Goal: Communication & Community: Share content

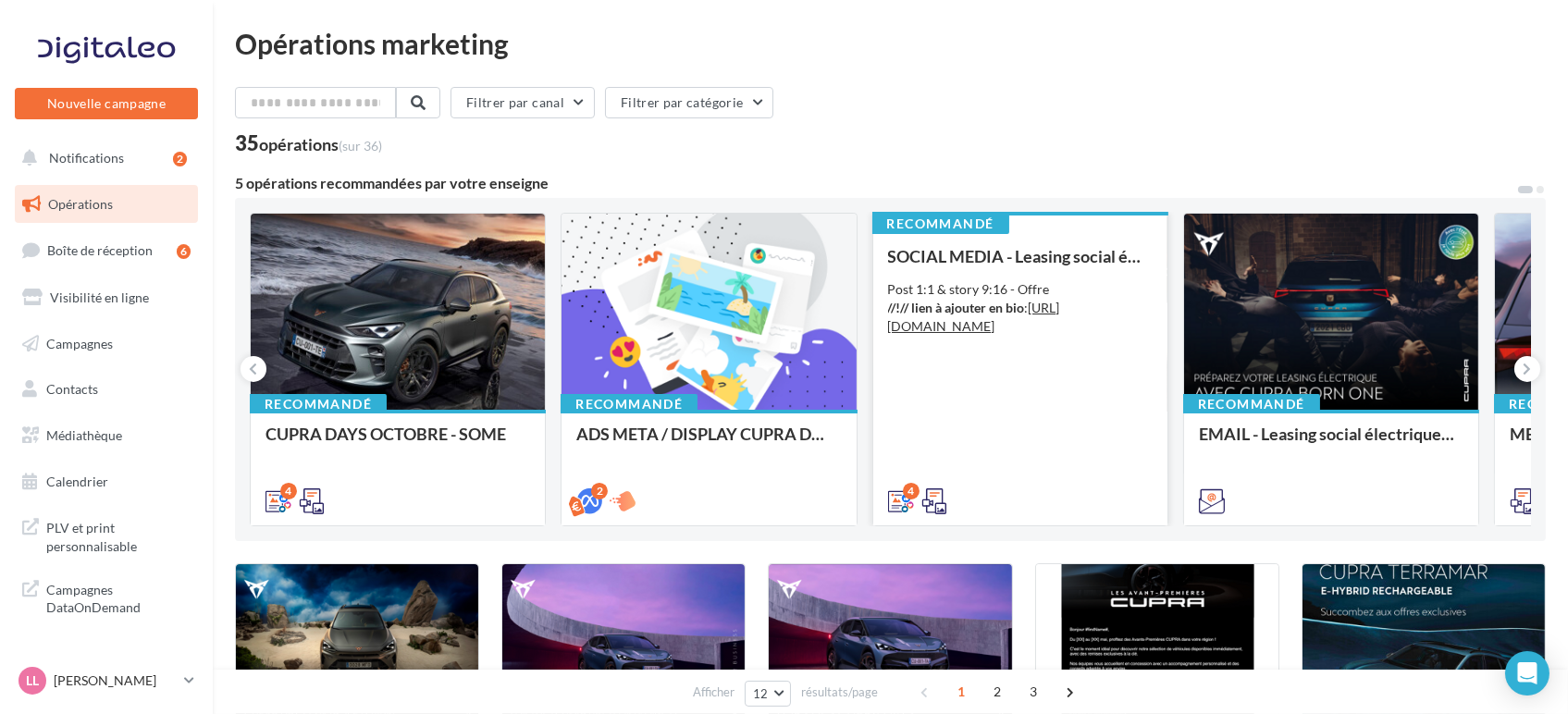
click at [1057, 438] on div "SOCIAL MEDIA - Leasing social électrique - CUPRA Born Post 1:1 & story 9:16 - O…" at bounding box center [1021, 378] width 265 height 262
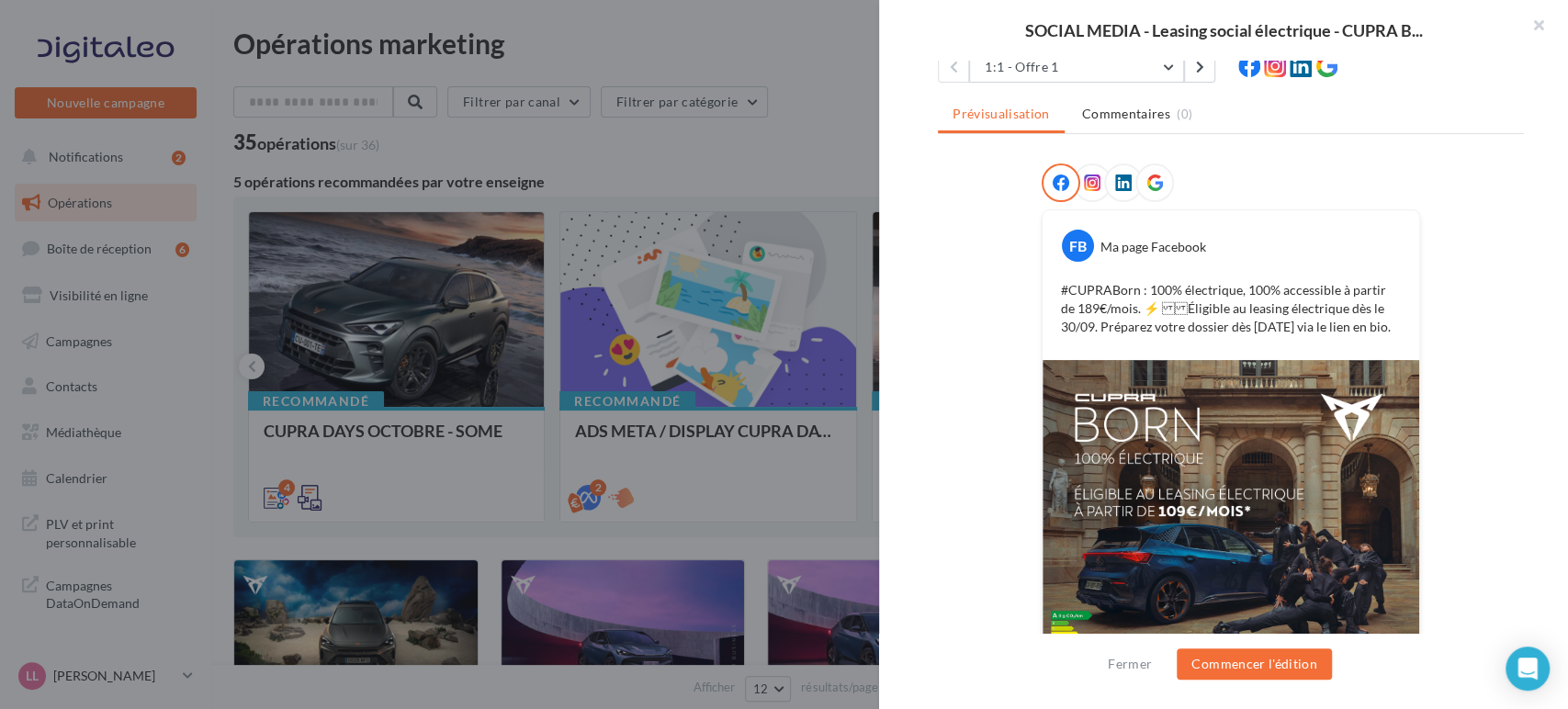
scroll to position [107, 0]
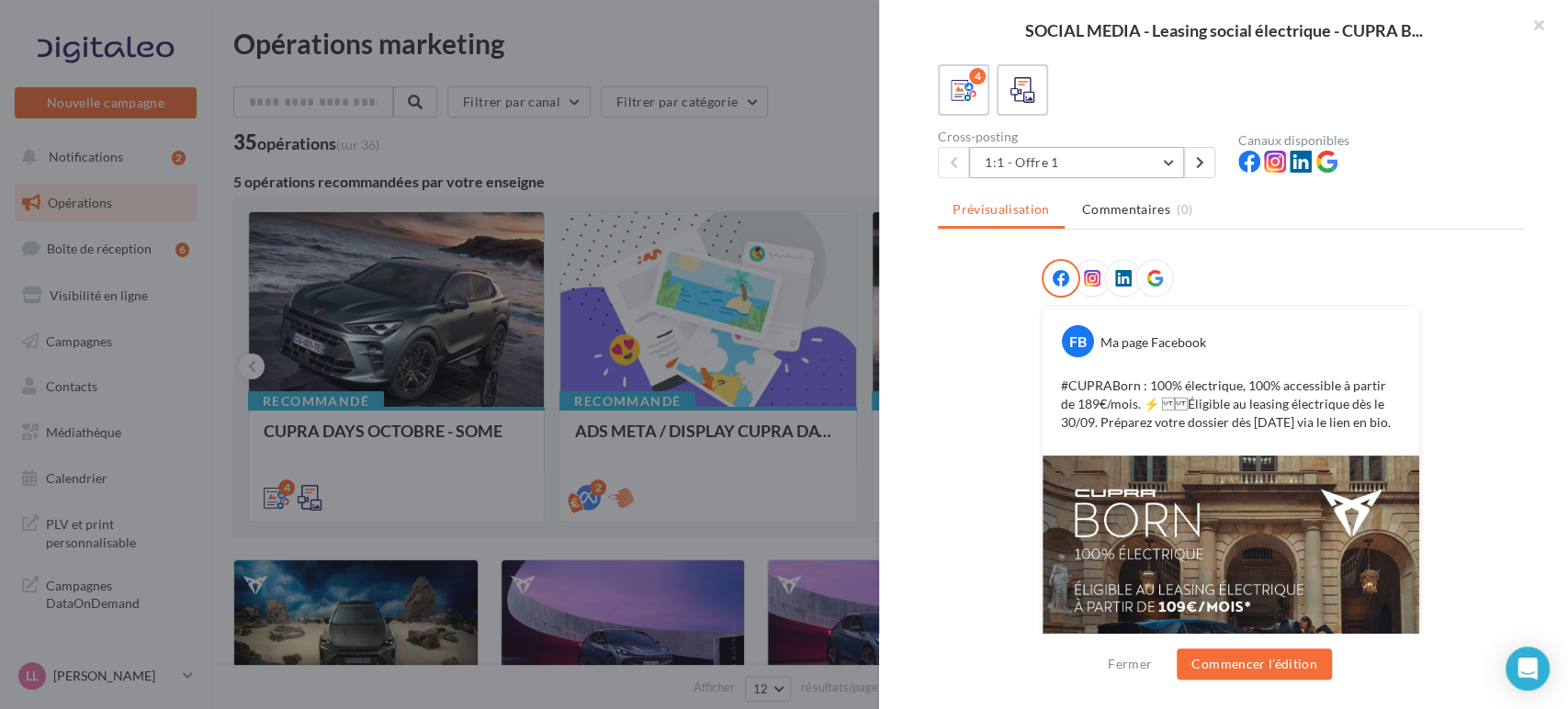
click at [1139, 167] on button "1:1 - Offre 1" at bounding box center [1077, 162] width 215 height 31
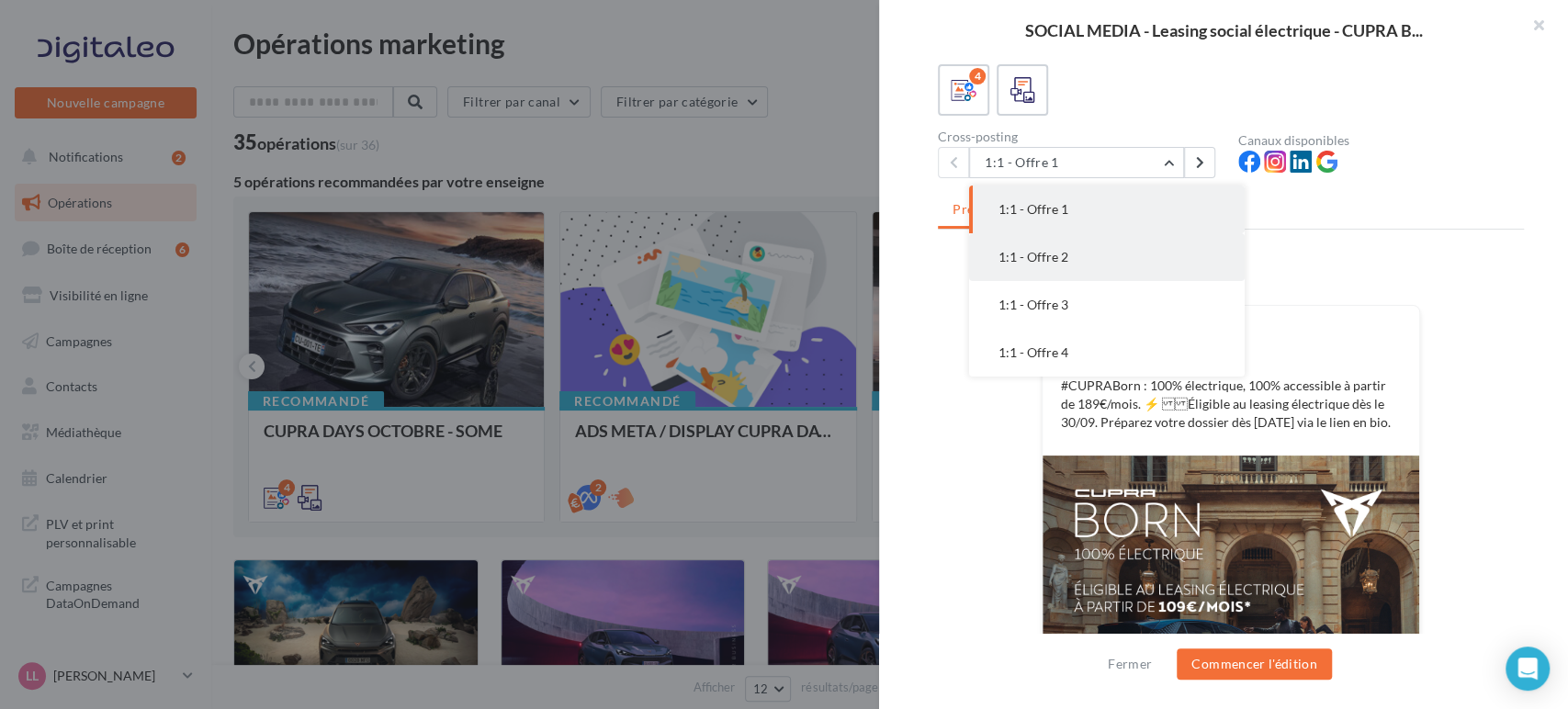
click at [1154, 250] on button "1:1 - Offre 2" at bounding box center [1107, 257] width 276 height 48
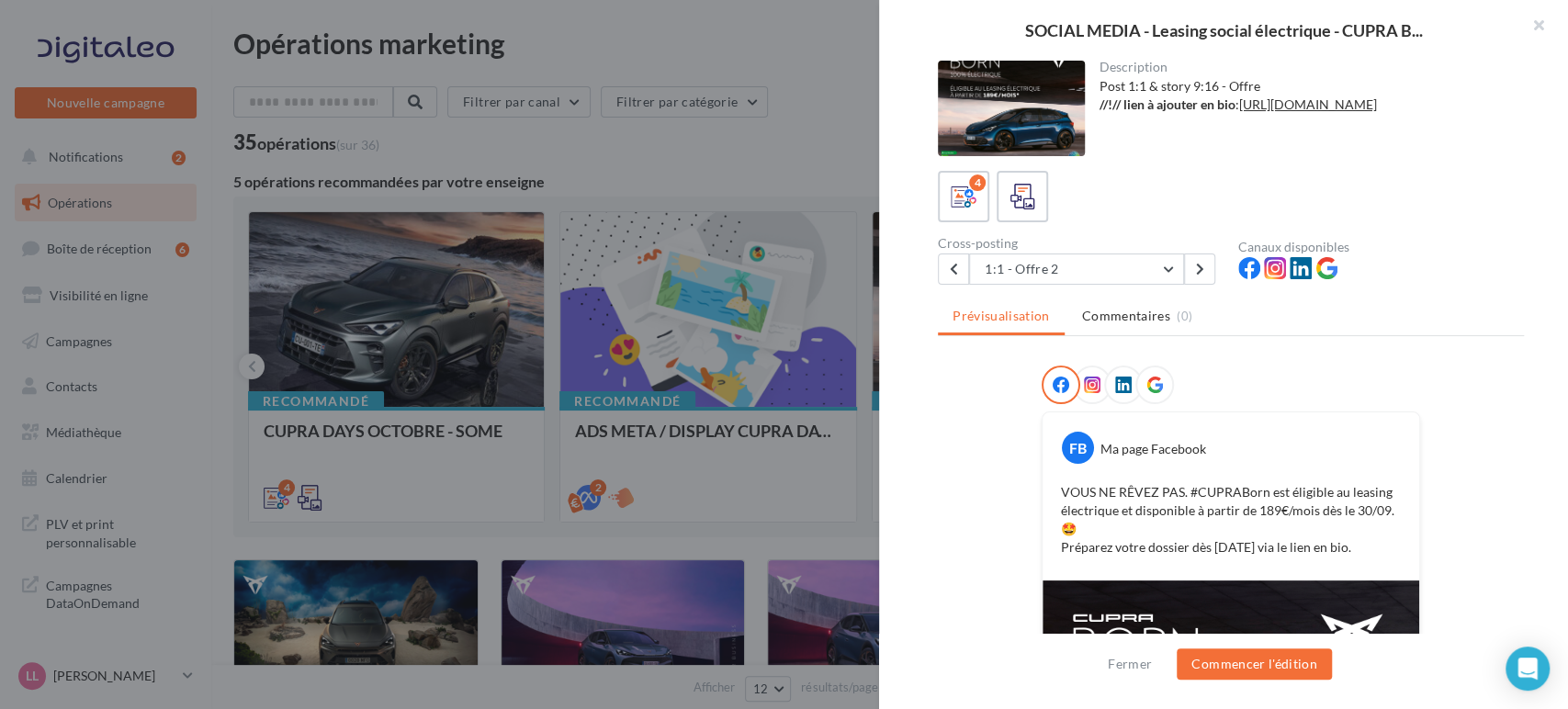
scroll to position [102, 0]
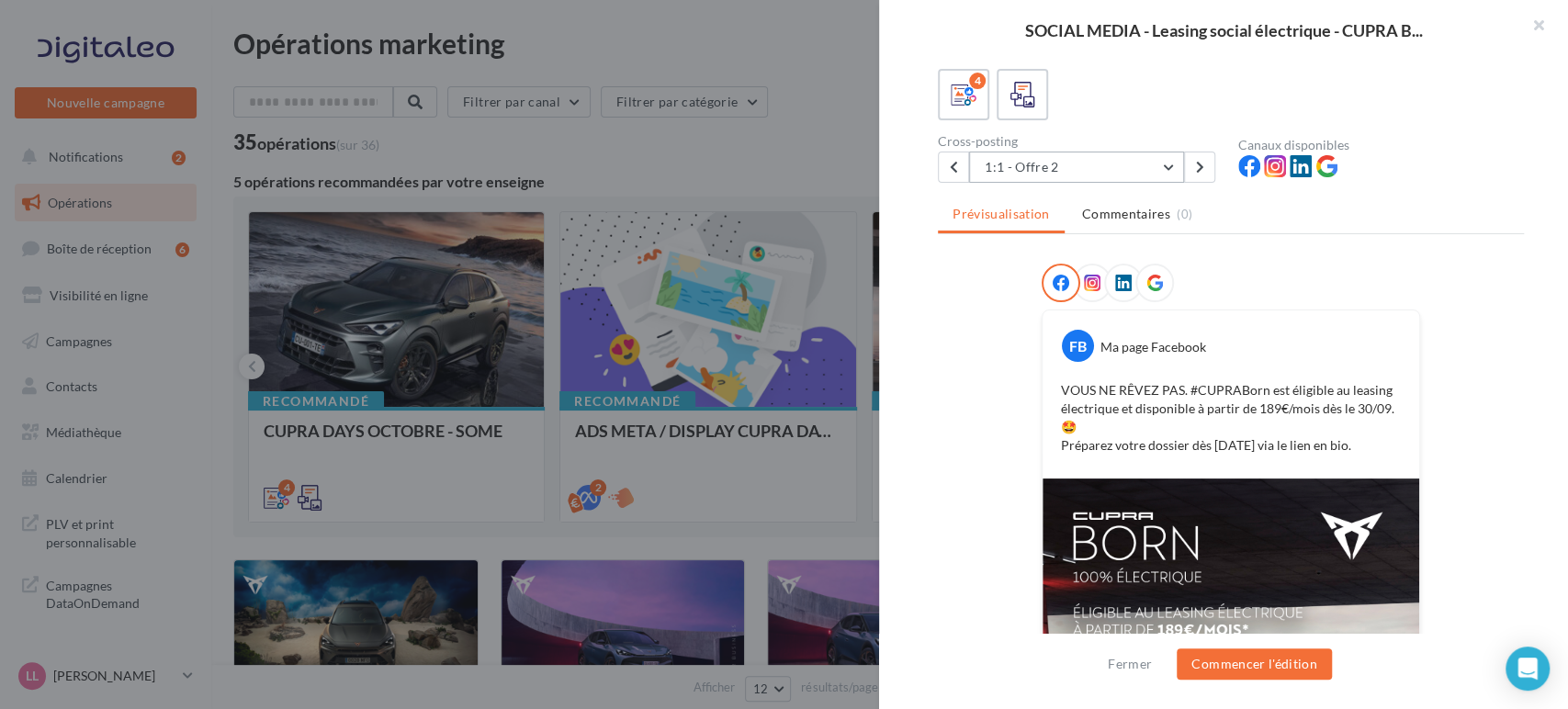
click at [1025, 156] on button "1:1 - Offre 2" at bounding box center [1077, 167] width 215 height 31
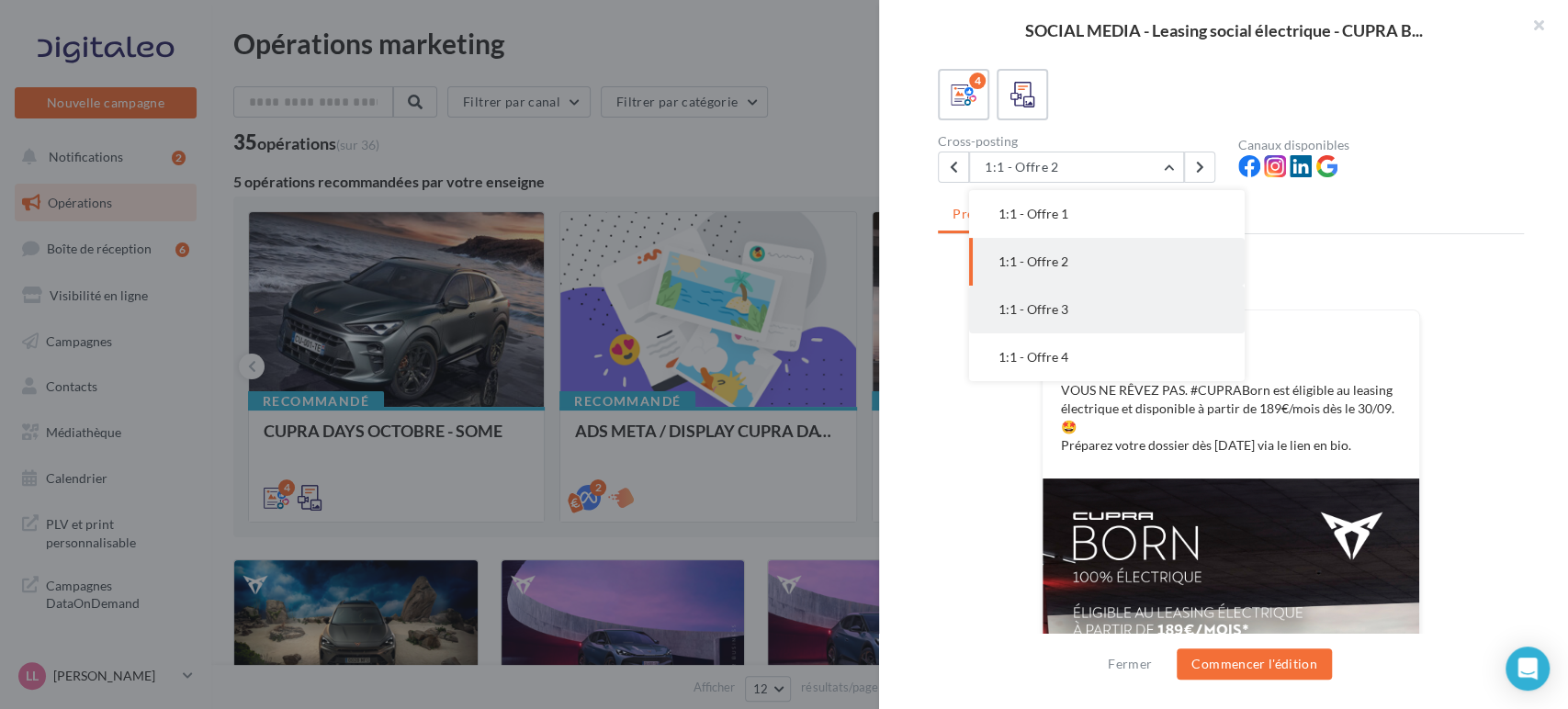
click at [1067, 322] on button "1:1 - Offre 3" at bounding box center [1107, 309] width 276 height 48
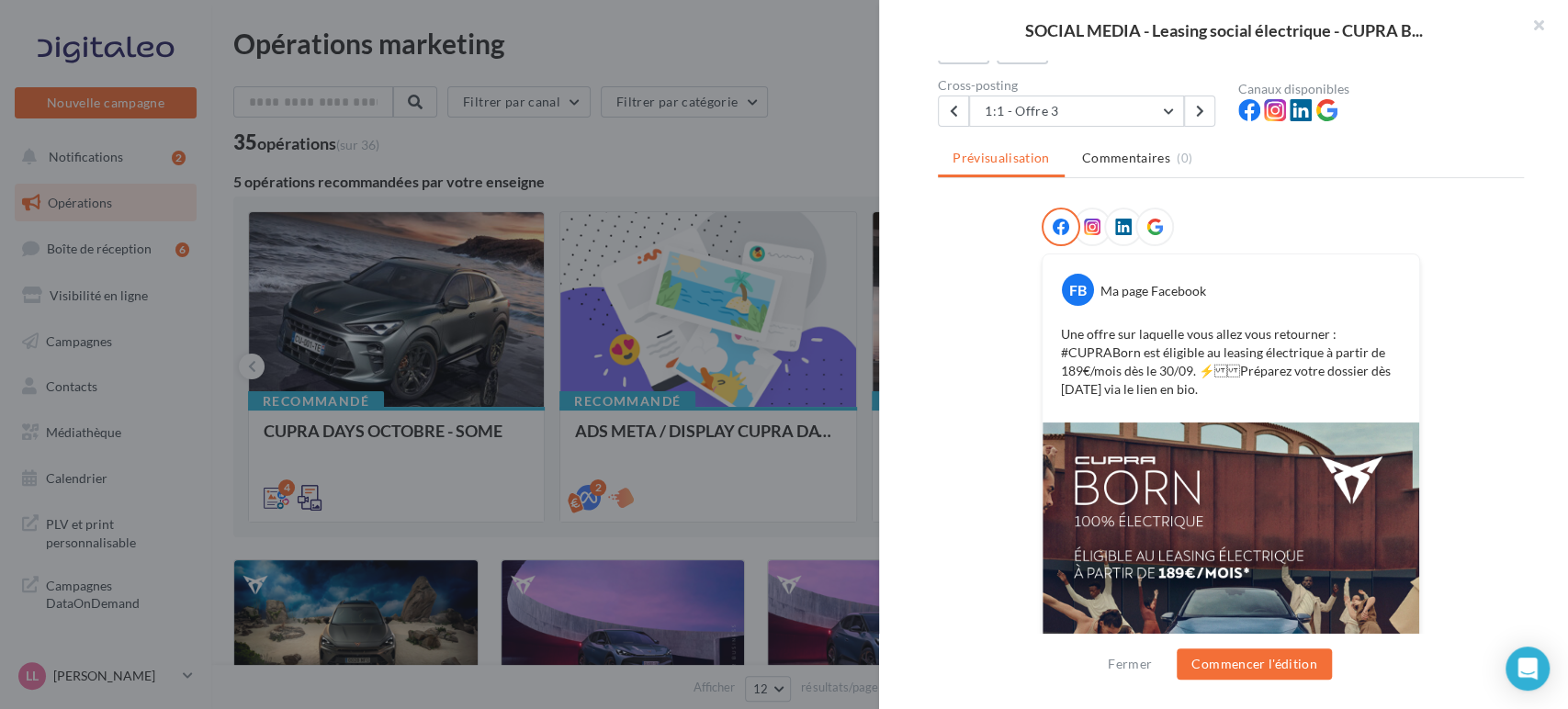
scroll to position [125, 0]
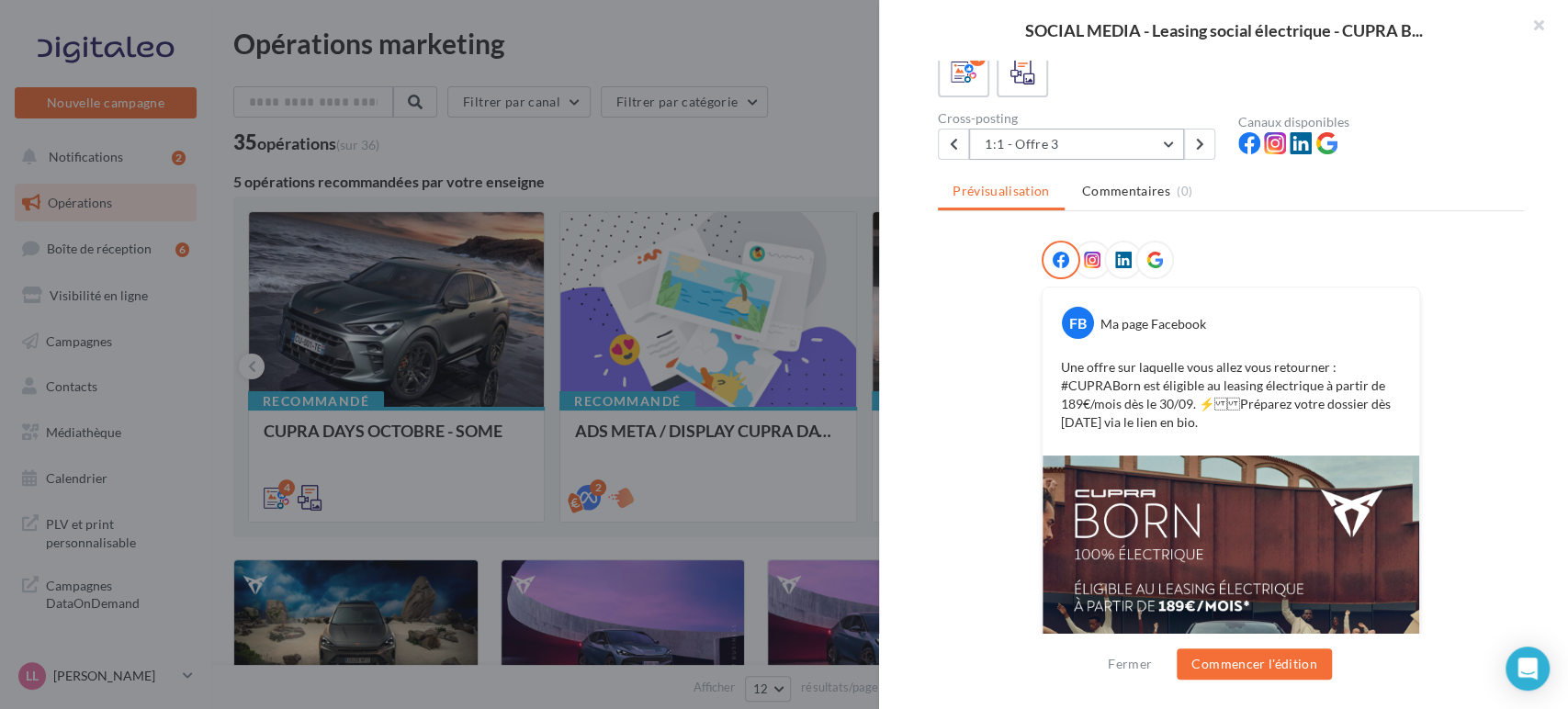
click at [1086, 143] on button "1:1 - Offre 3" at bounding box center [1077, 144] width 215 height 31
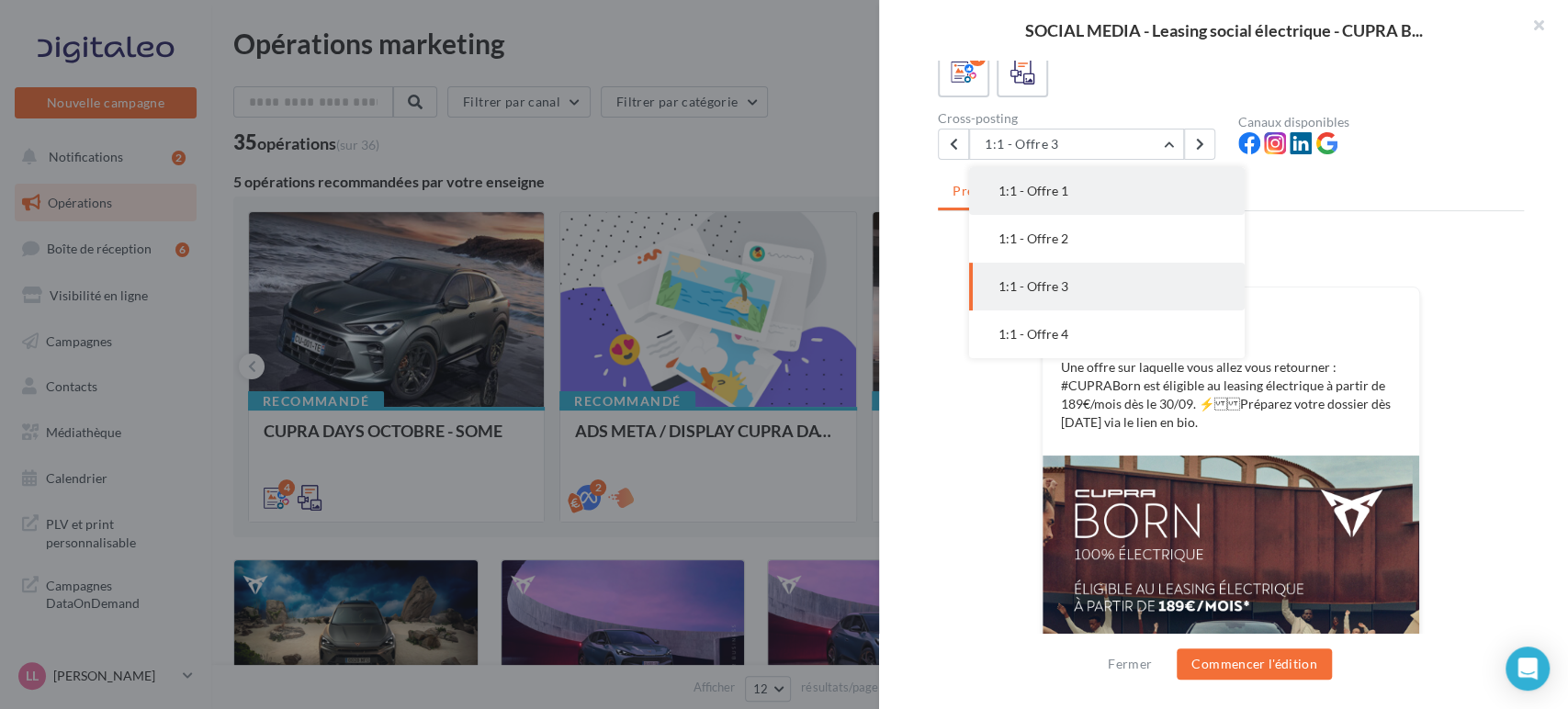
click at [1102, 200] on button "1:1 - Offre 1" at bounding box center [1107, 191] width 276 height 48
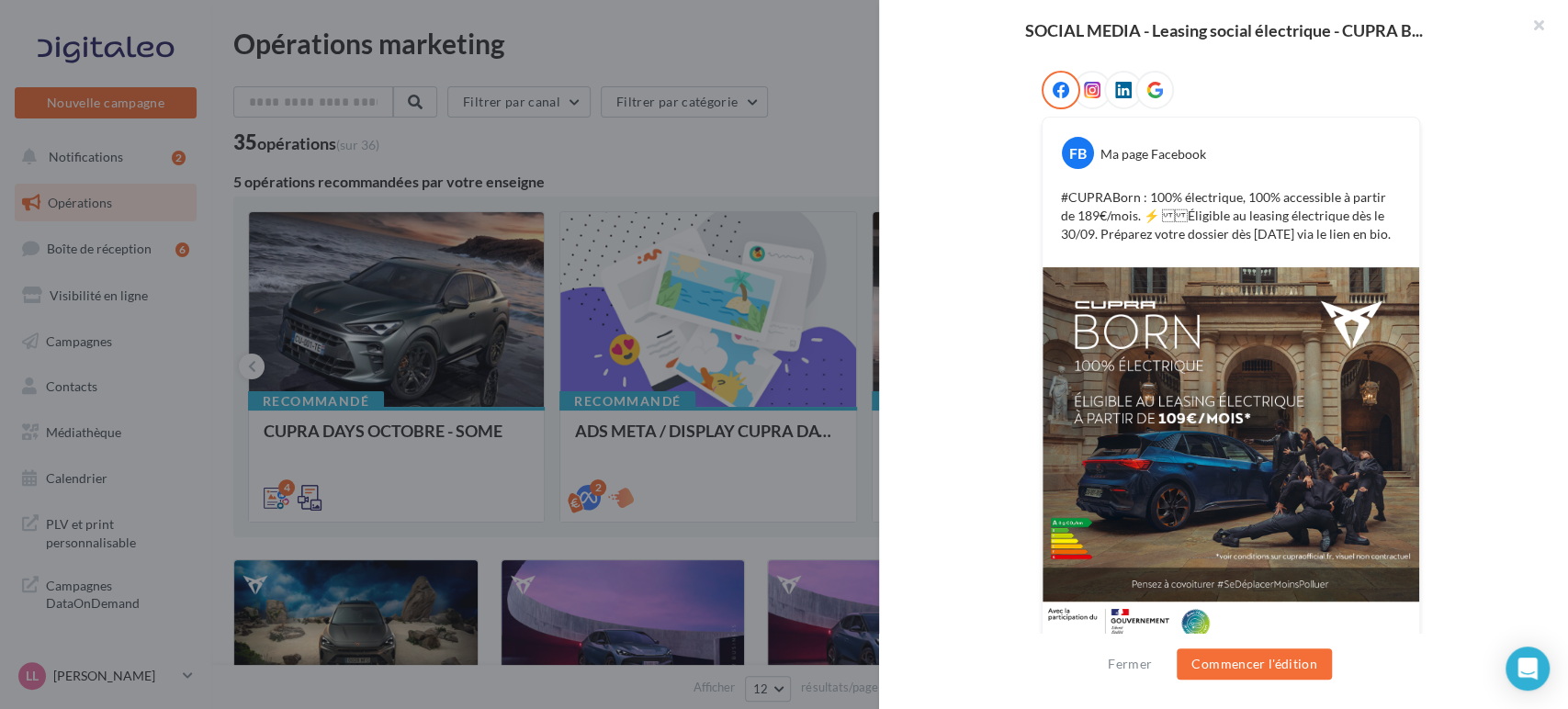
scroll to position [310, 0]
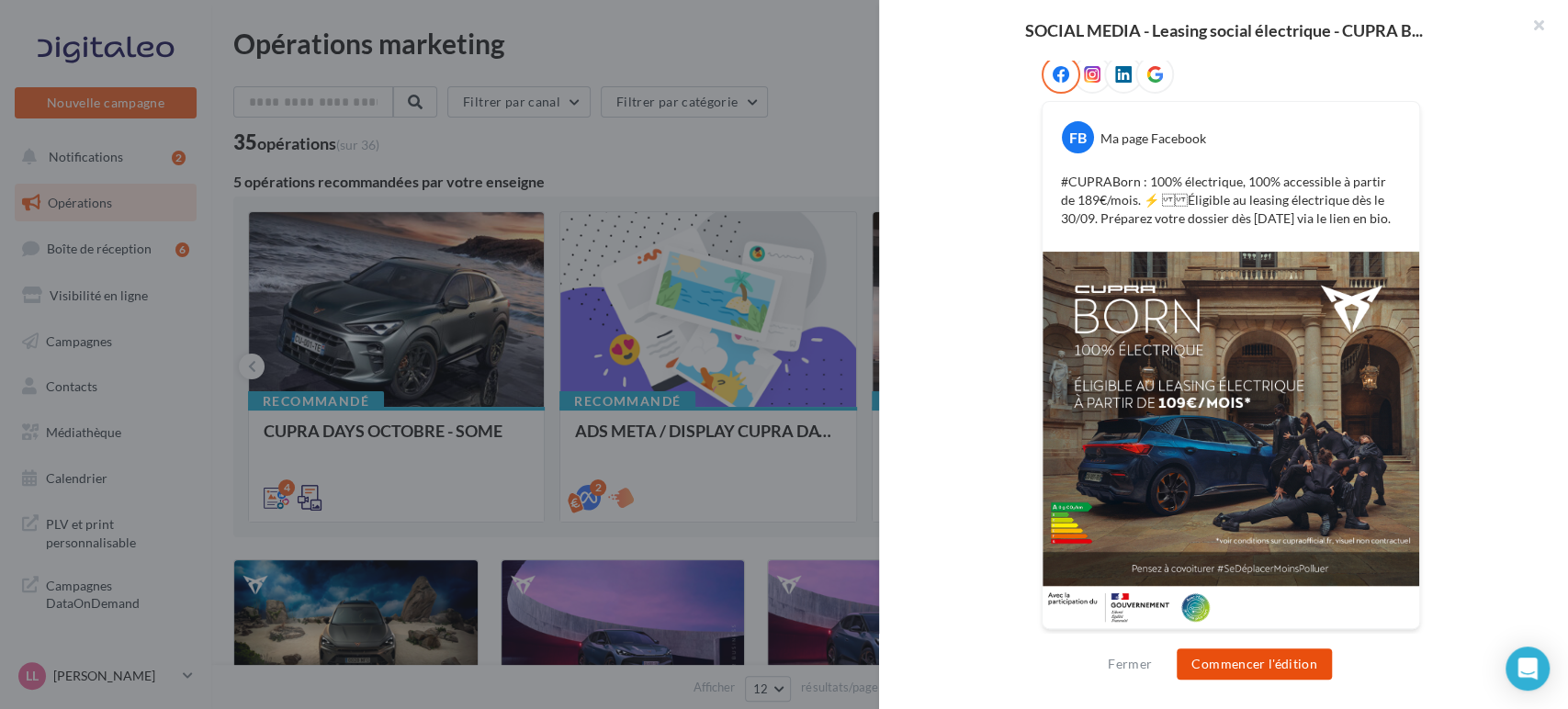
click at [1269, 665] on button "Commencer l'édition" at bounding box center [1254, 663] width 155 height 31
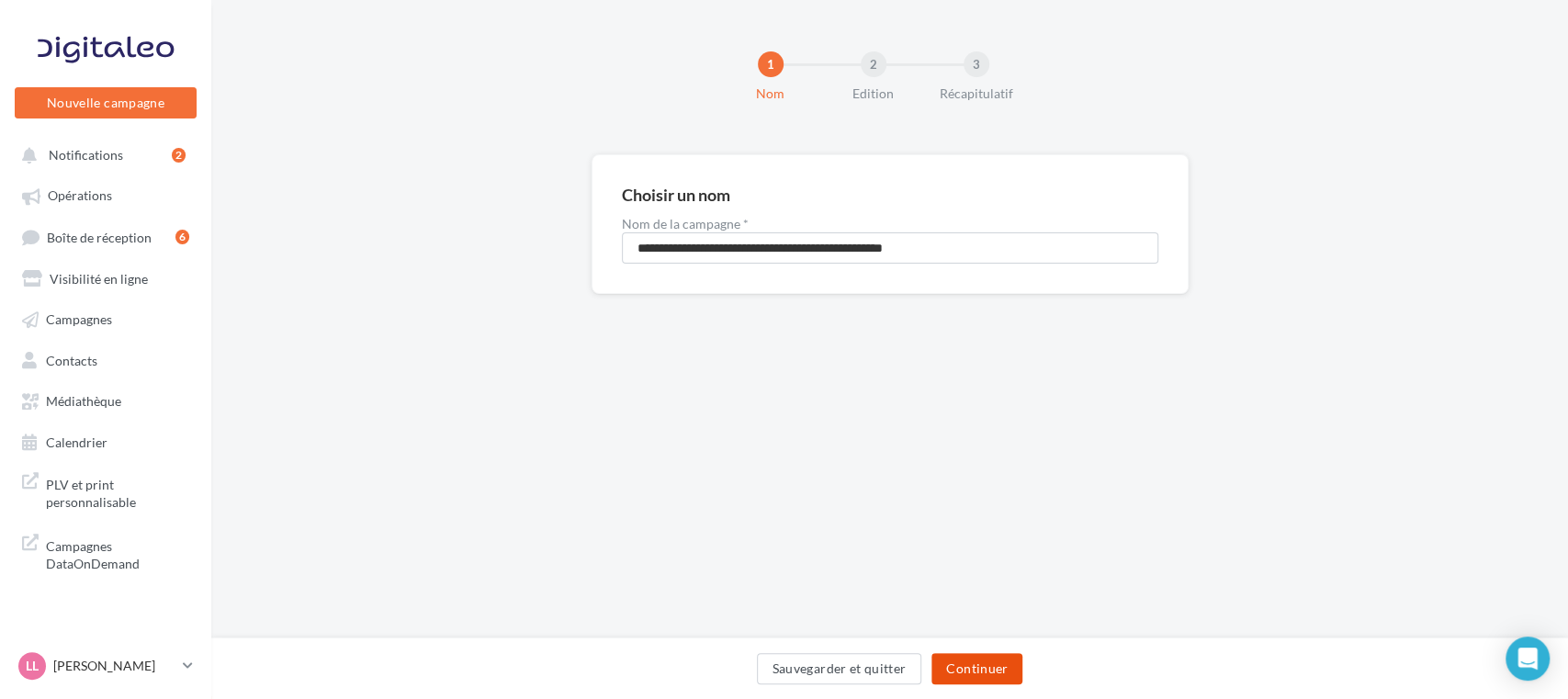
click at [980, 682] on button "Continuer" at bounding box center [978, 669] width 91 height 31
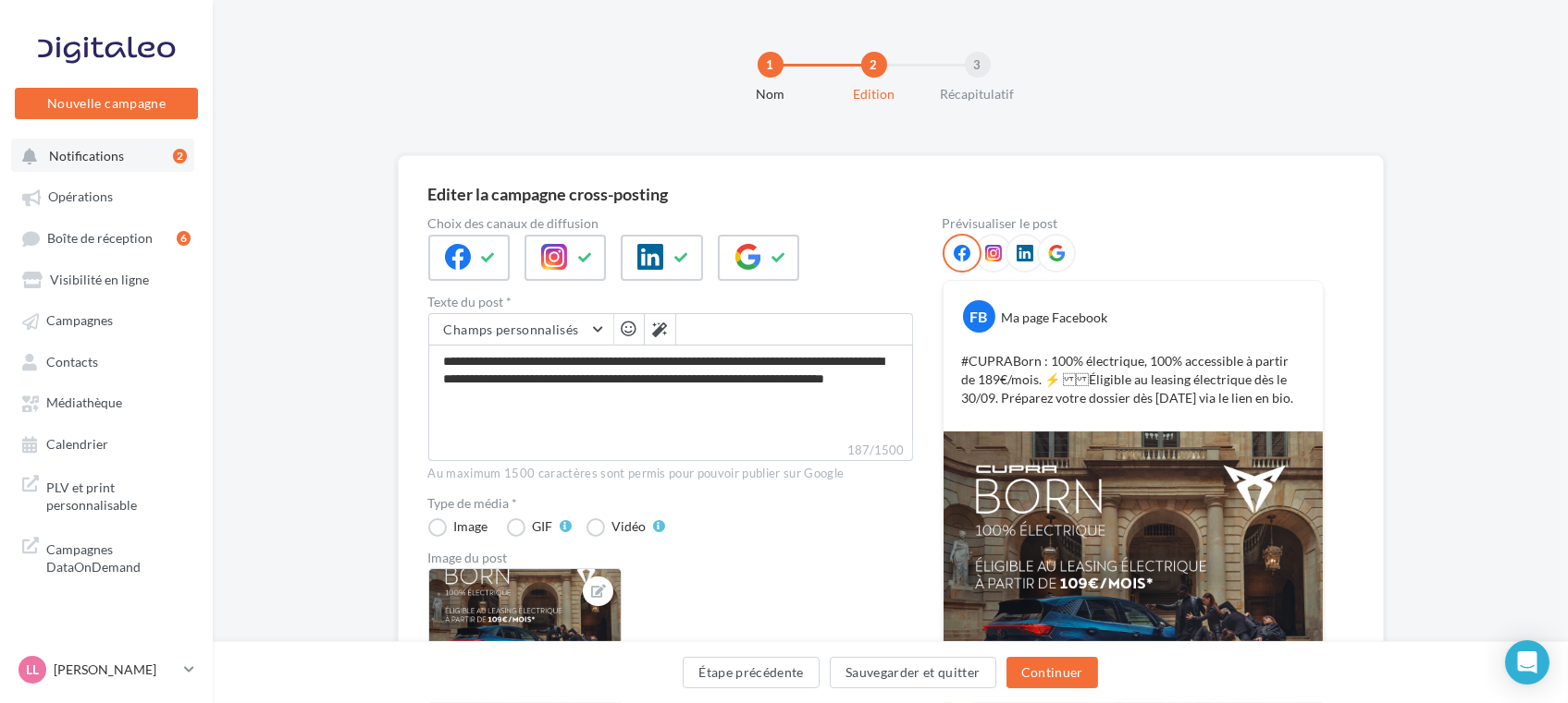
click at [111, 169] on button "Notifications 2" at bounding box center [103, 155] width 183 height 34
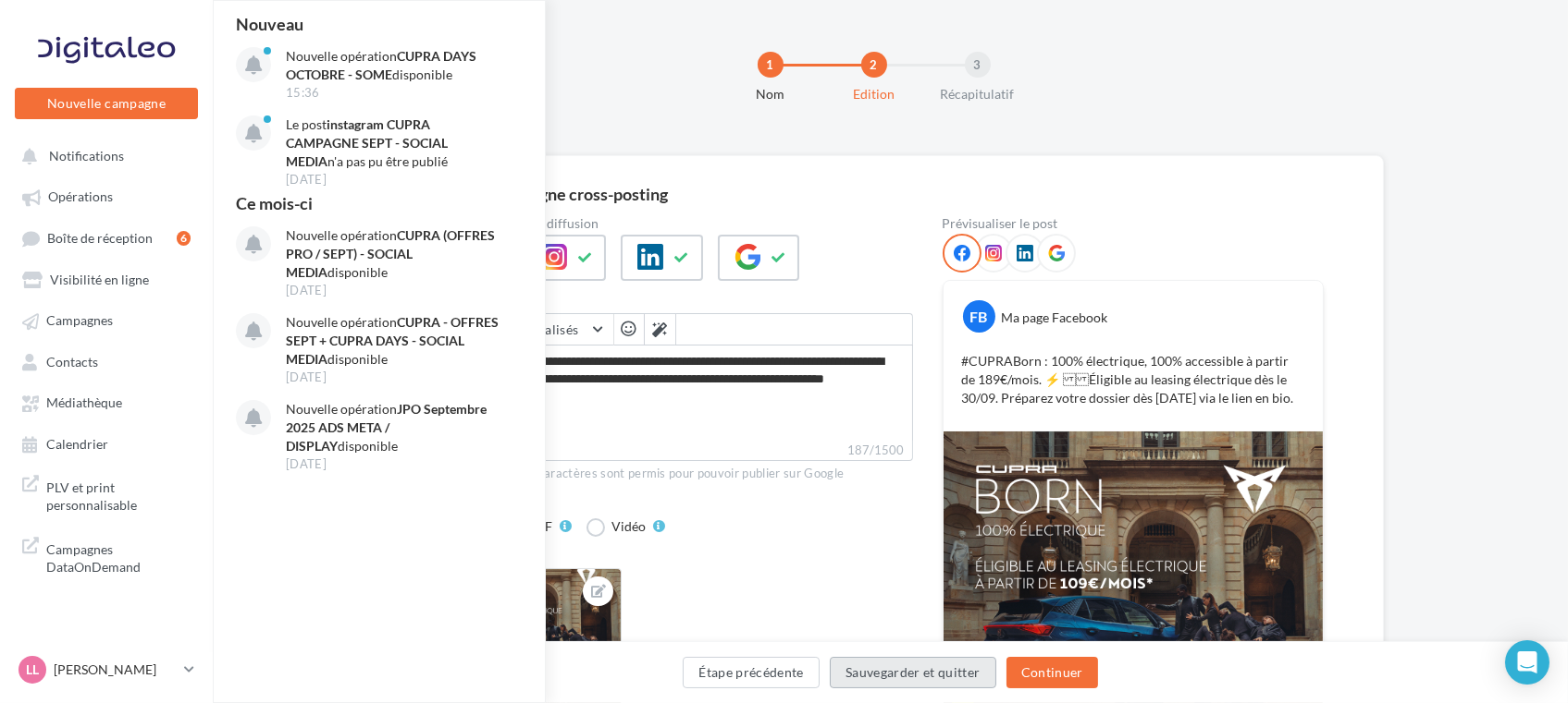
click at [850, 676] on button "Sauvegarder et quitter" at bounding box center [913, 672] width 167 height 32
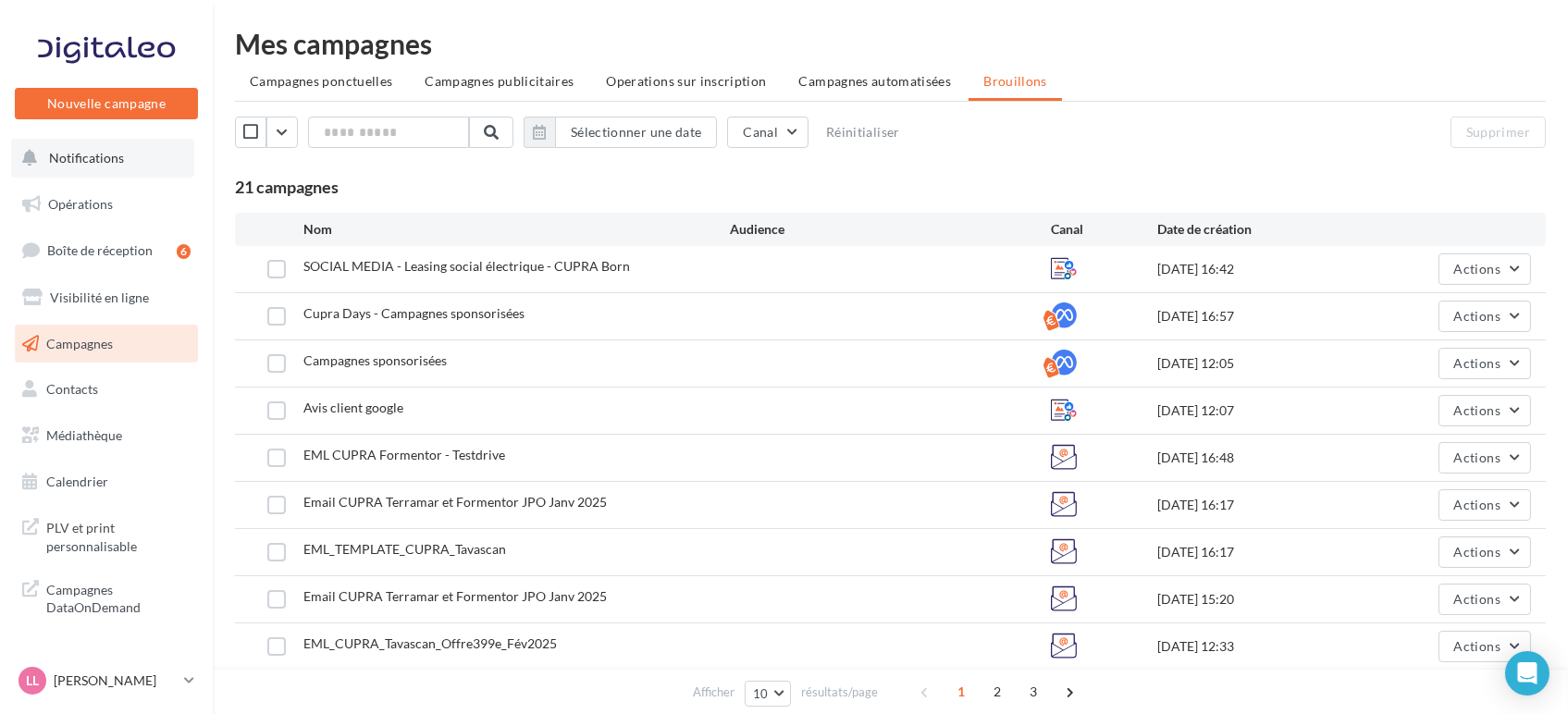
click at [122, 172] on button "Notifications" at bounding box center [103, 158] width 183 height 39
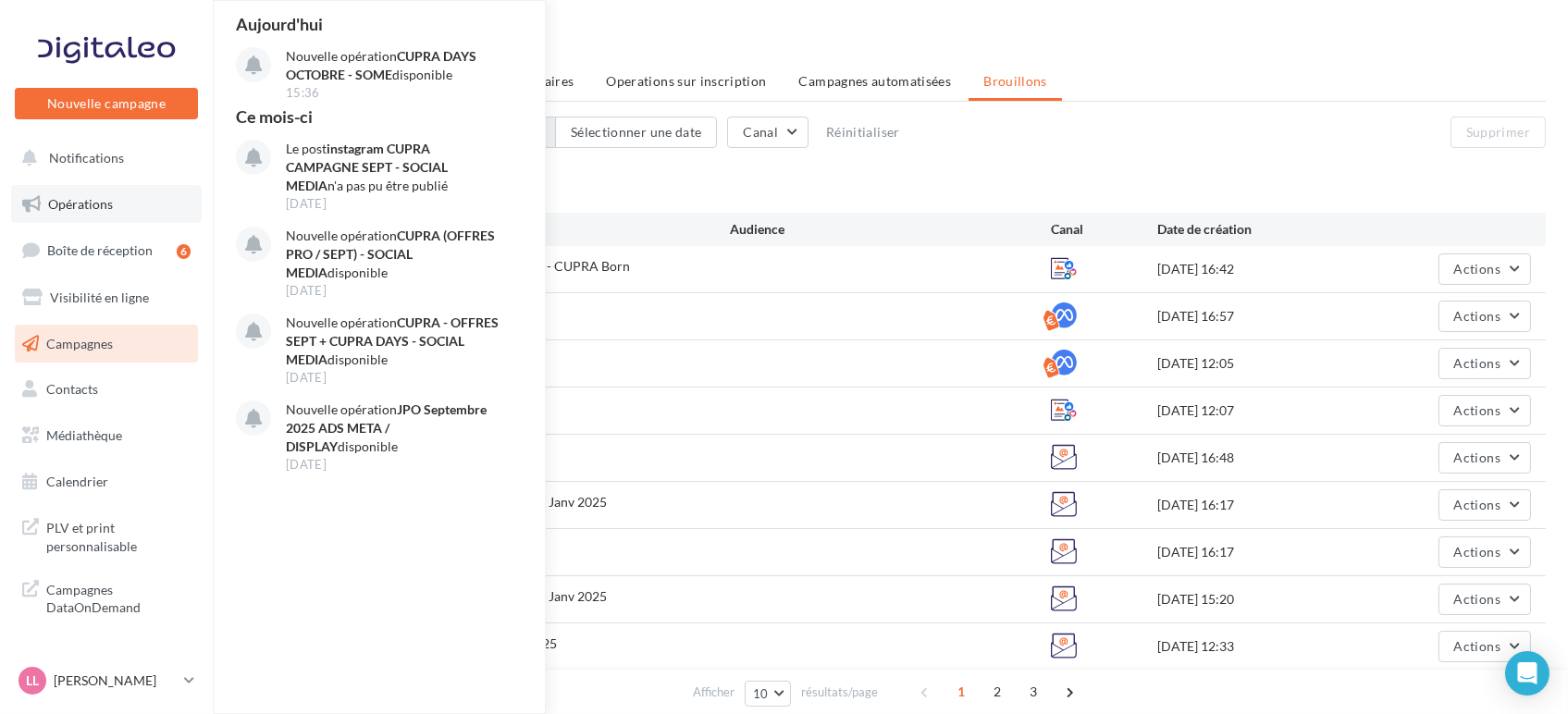
click at [100, 211] on span "Opérations" at bounding box center [81, 204] width 65 height 15
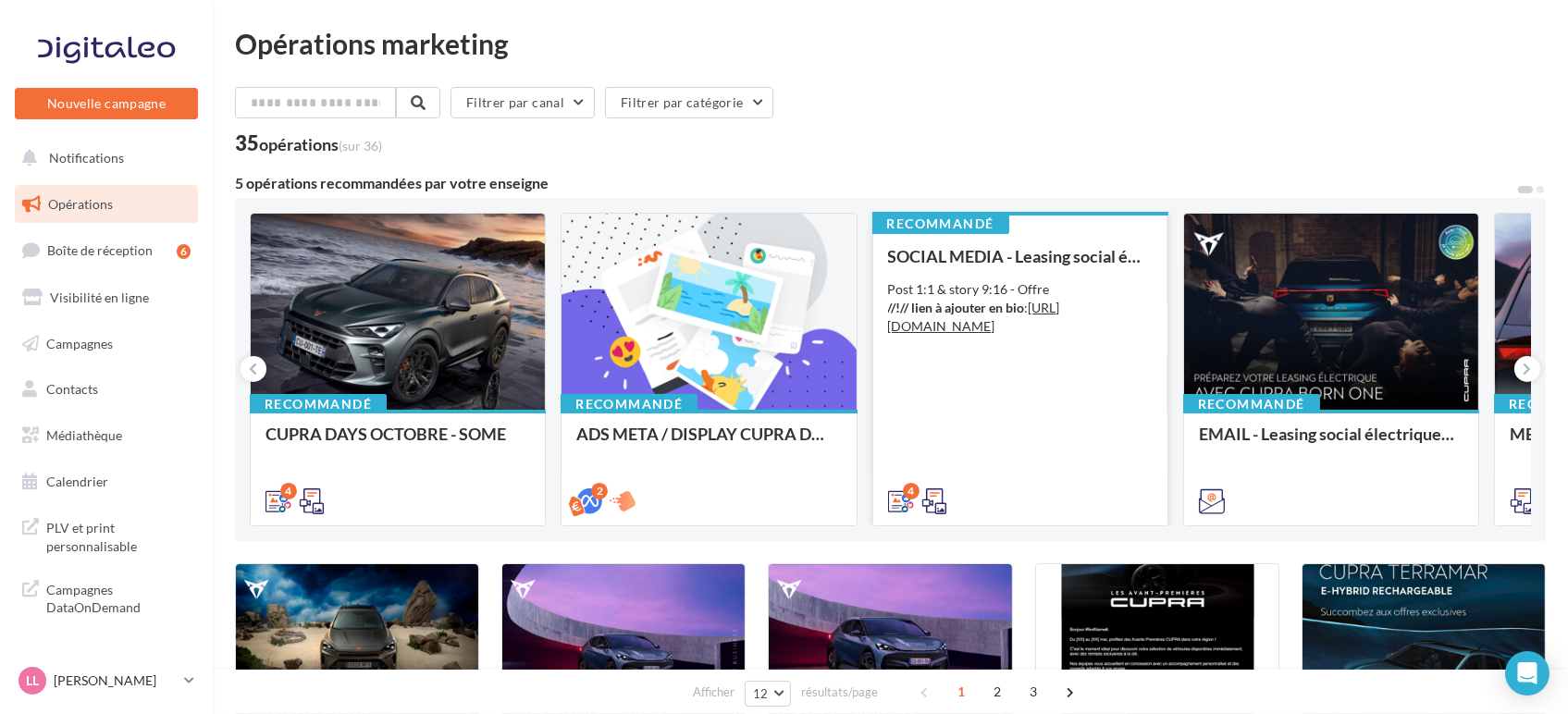
click at [1092, 461] on div "SOCIAL MEDIA - Leasing social électrique - CUPRA Born Post 1:1 & story 9:16 - O…" at bounding box center [1021, 378] width 265 height 262
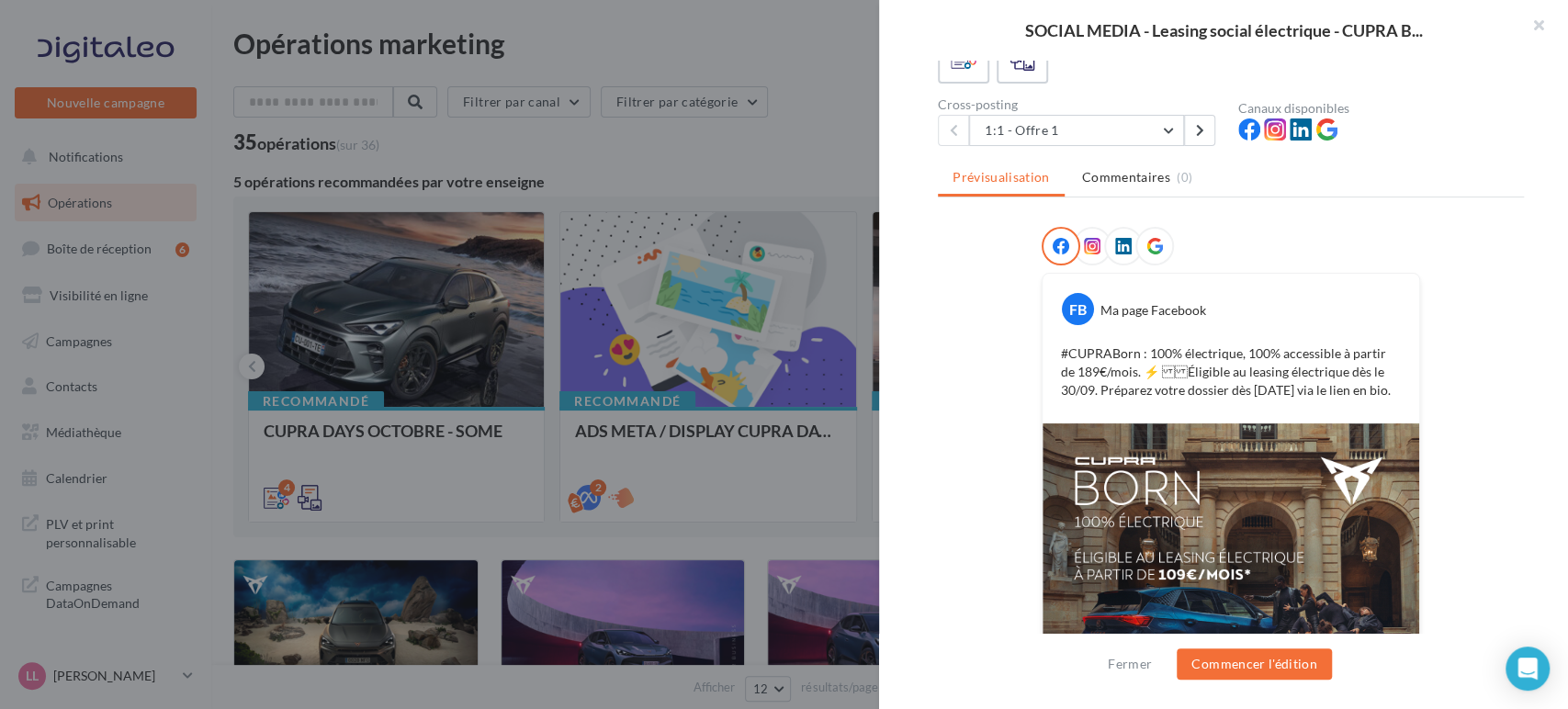
scroll to position [102, 0]
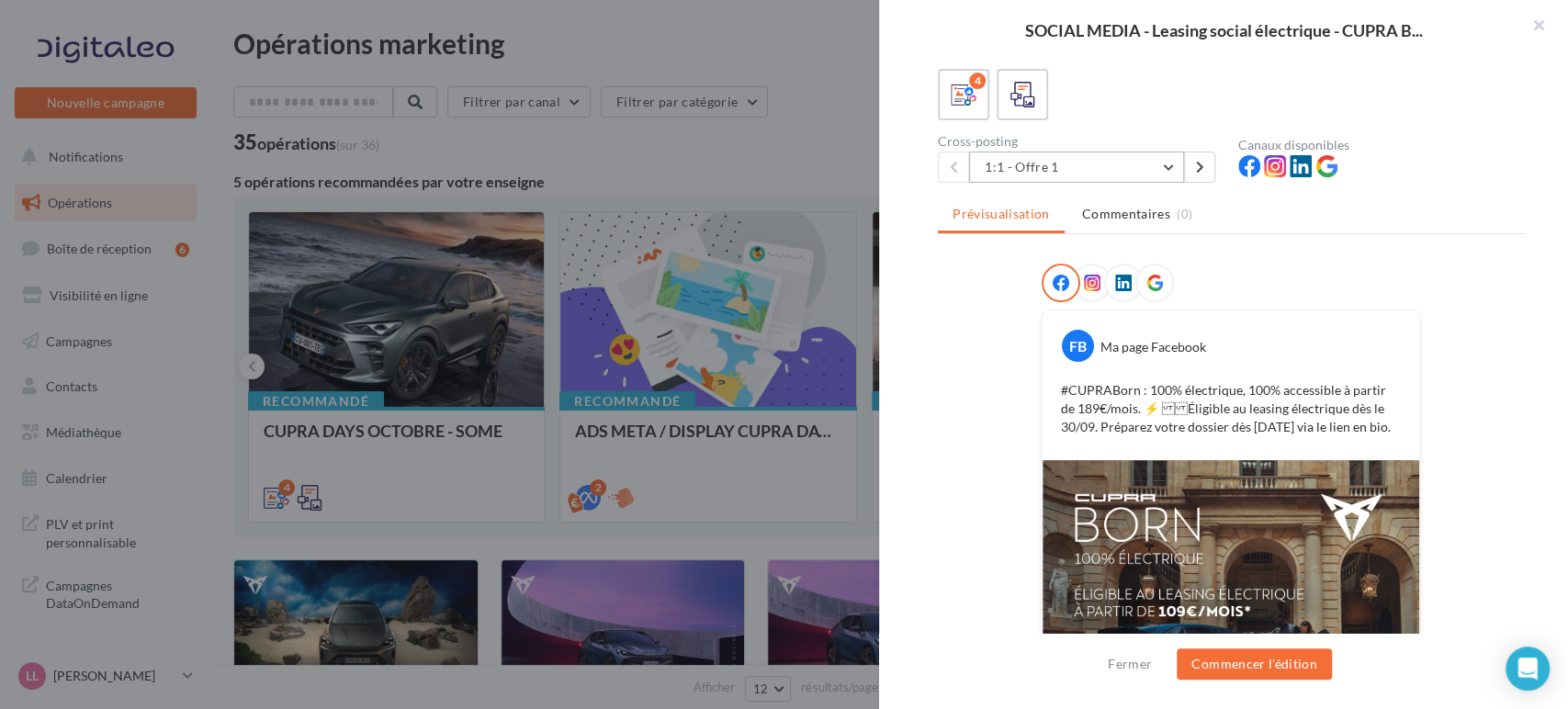
click at [1078, 173] on button "1:1 - Offre 1" at bounding box center [1077, 167] width 215 height 31
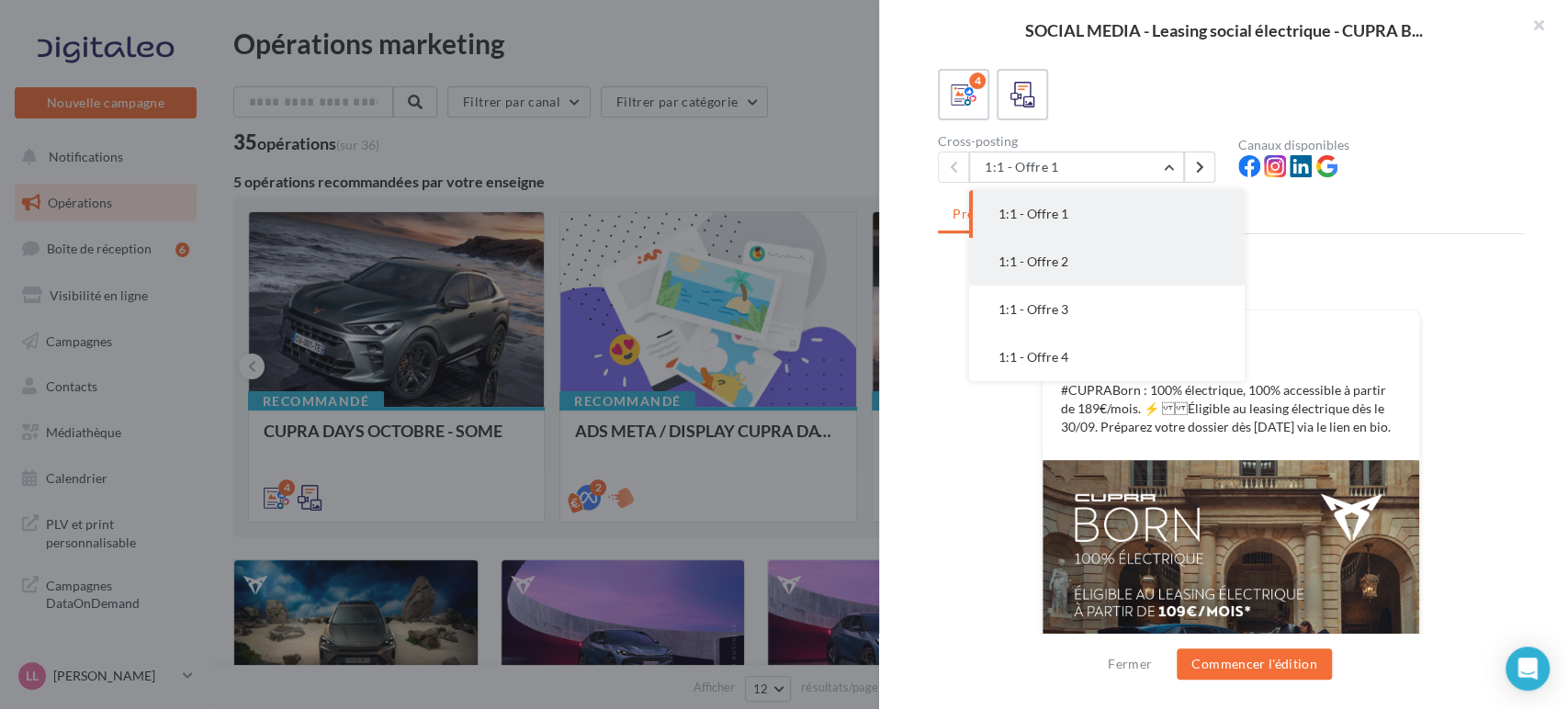
click at [1067, 238] on button "1:1 - Offre 2" at bounding box center [1107, 262] width 276 height 48
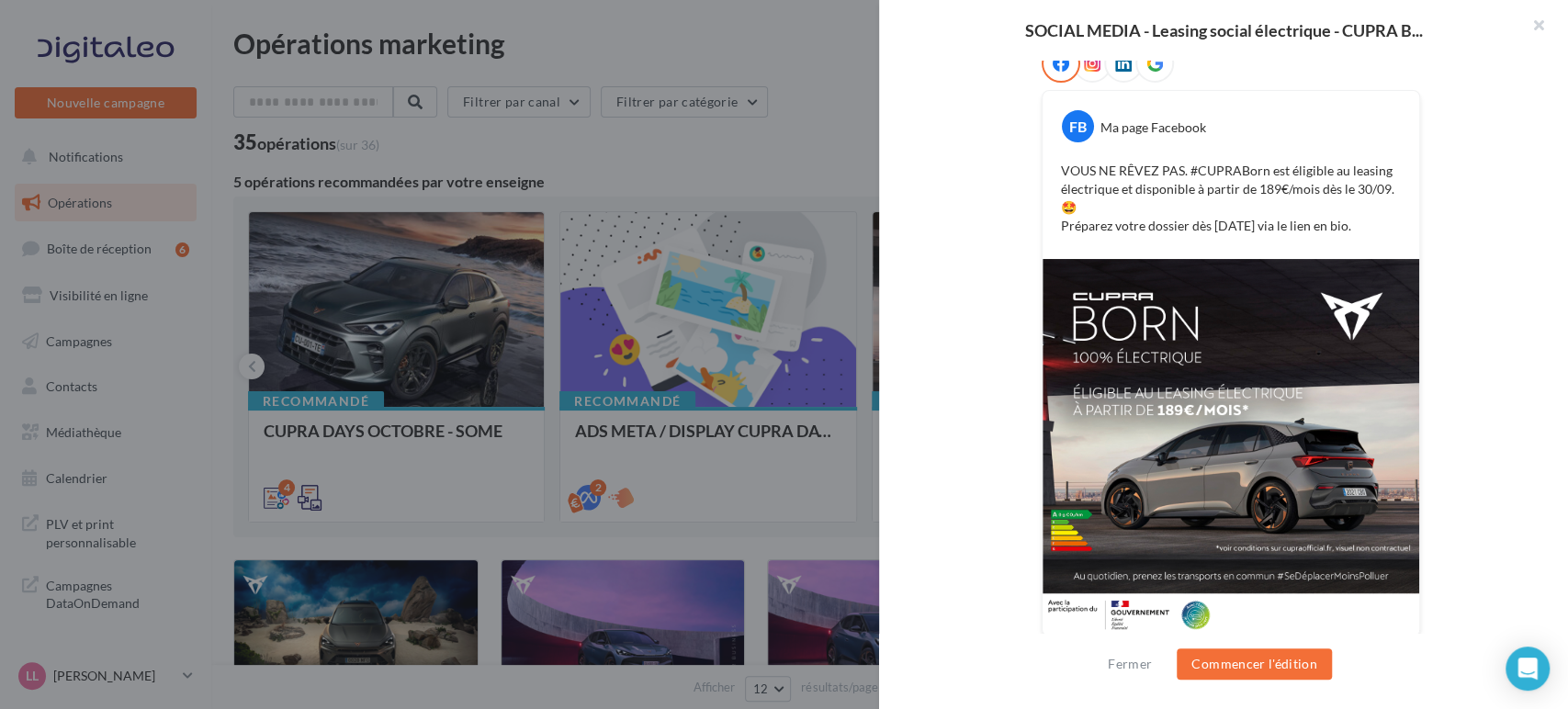
scroll to position [329, 0]
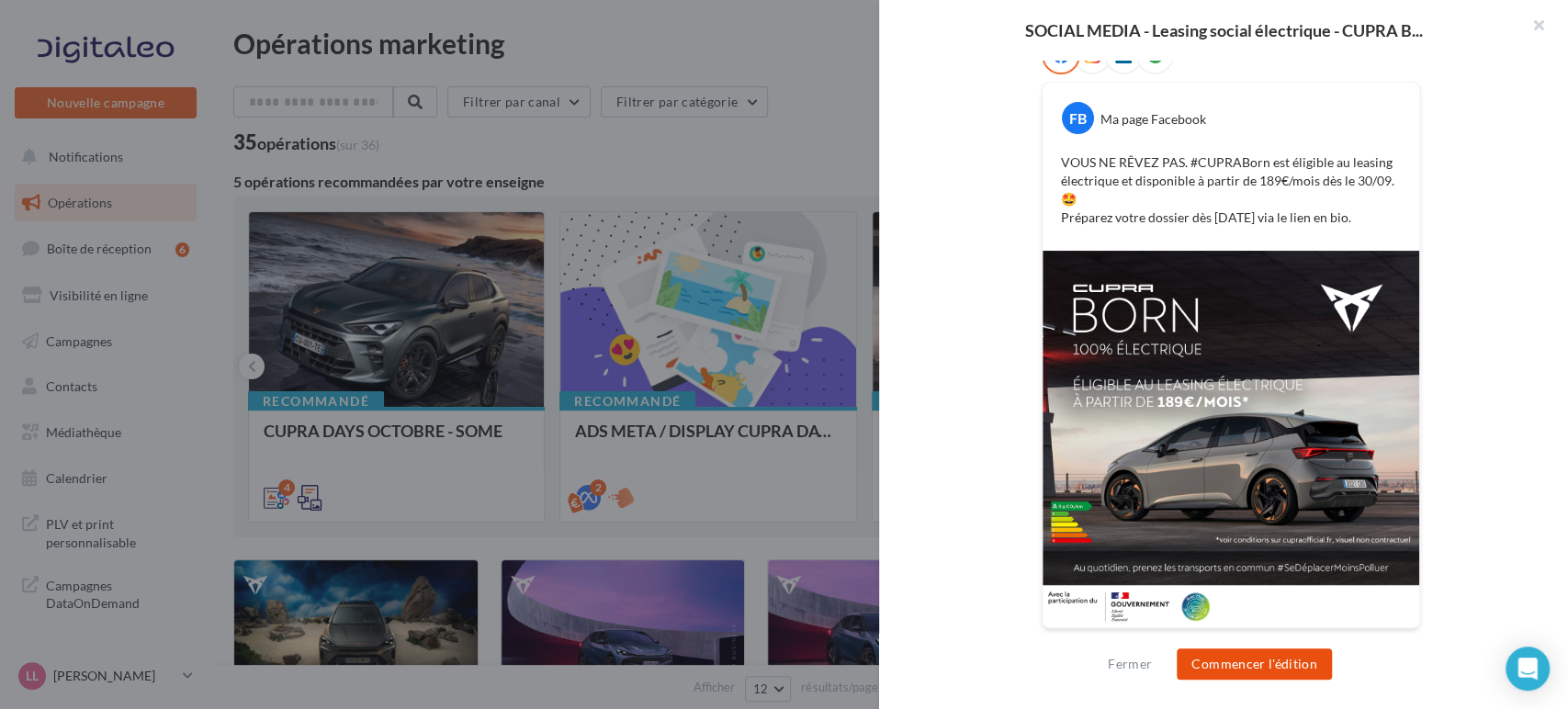
click at [1263, 672] on button "Commencer l'édition" at bounding box center [1254, 663] width 155 height 31
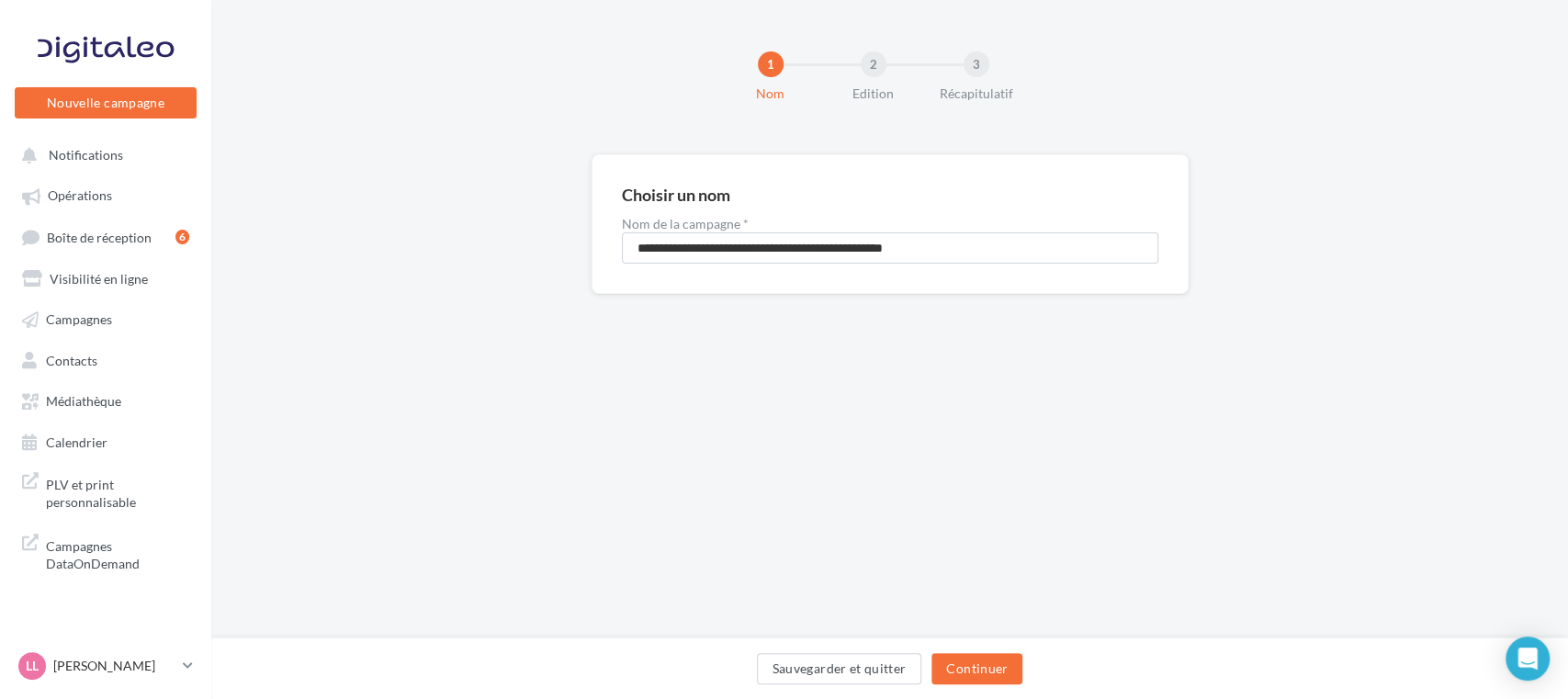
click at [991, 687] on div "Sauvegarder et quitter Continuer" at bounding box center [889, 672] width 1328 height 39
click at [980, 672] on button "Continuer" at bounding box center [978, 669] width 91 height 31
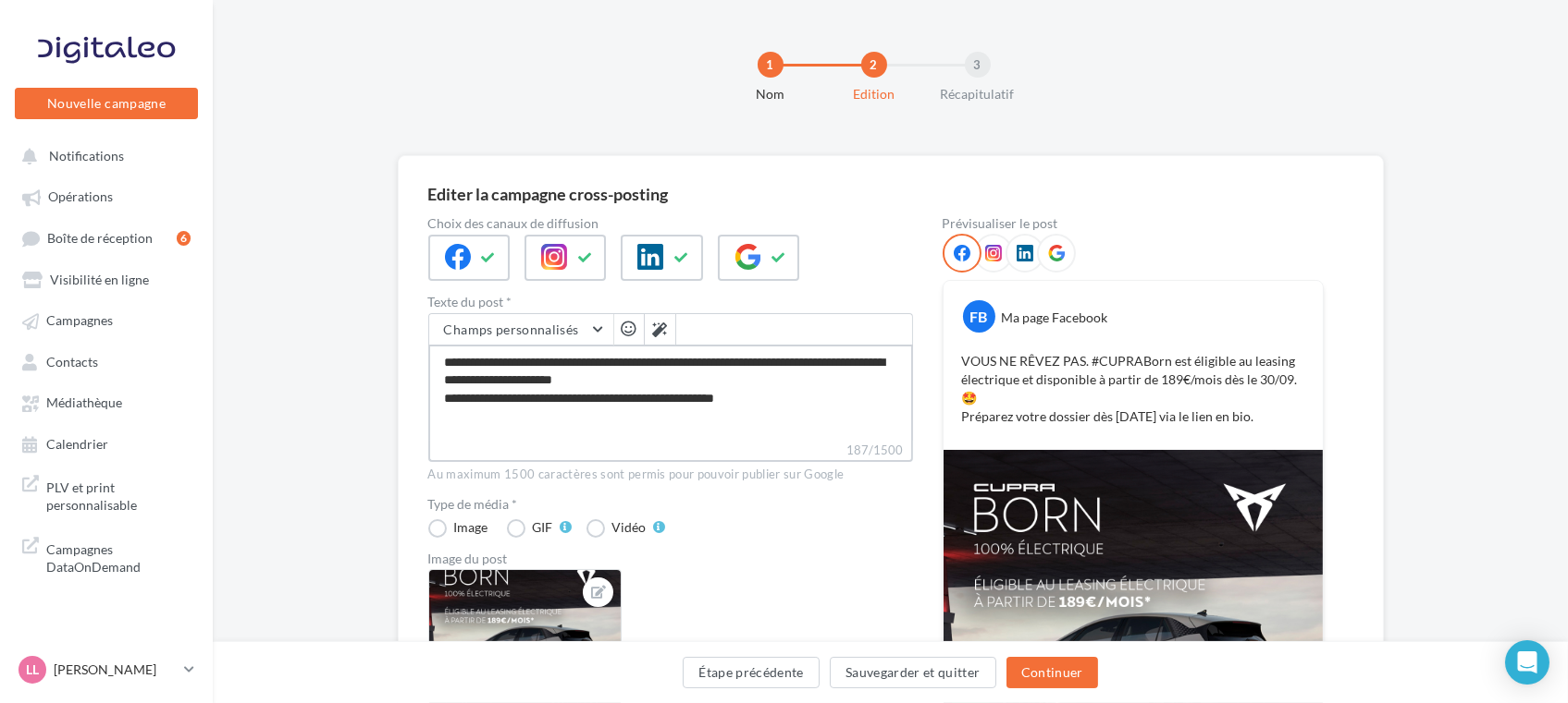
click at [732, 375] on textarea "**********" at bounding box center [671, 393] width 485 height 96
type textarea "**********"
drag, startPoint x: 760, startPoint y: 400, endPoint x: 720, endPoint y: 423, distance: 46.1
click at [720, 423] on textarea "**********" at bounding box center [671, 393] width 485 height 96
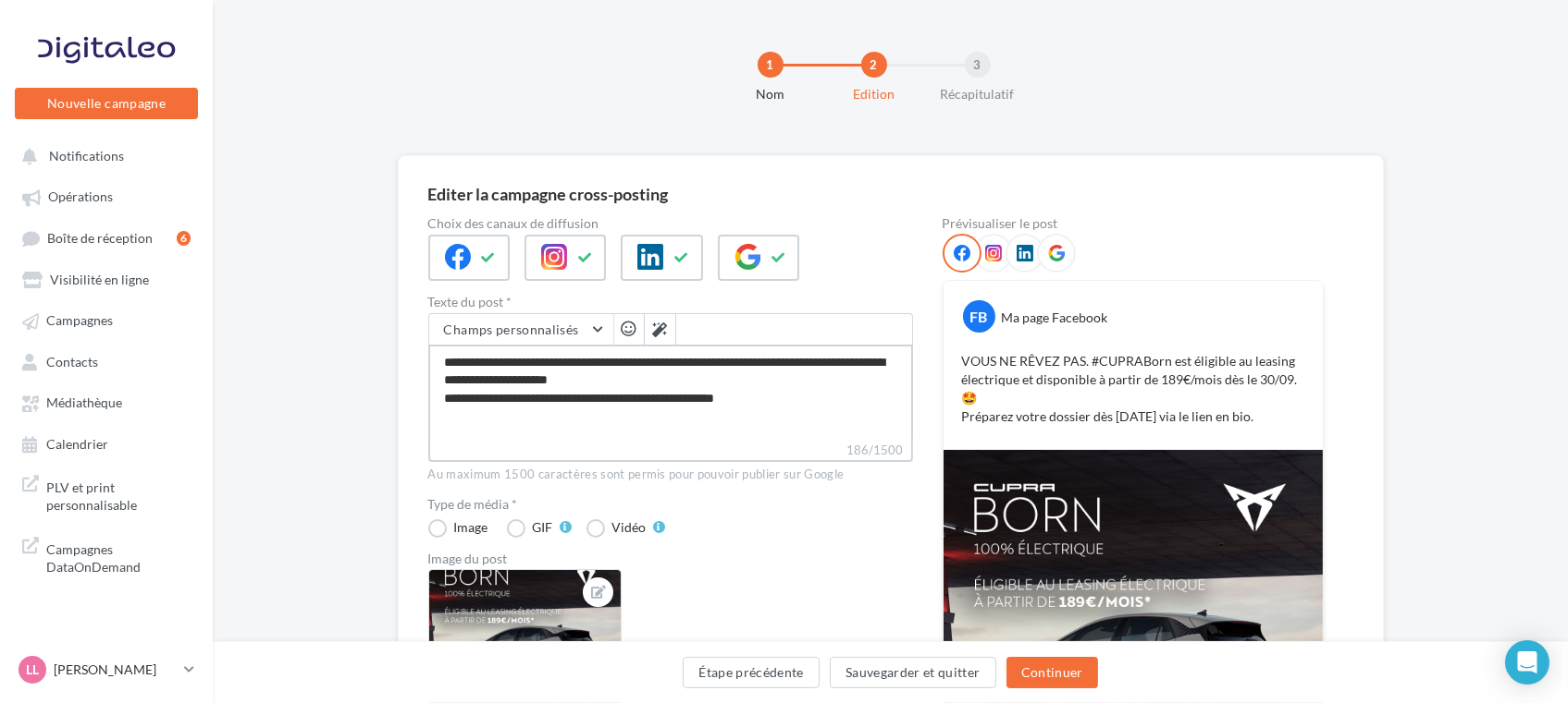
type textarea "**********"
paste textarea "**********"
type textarea "**********"
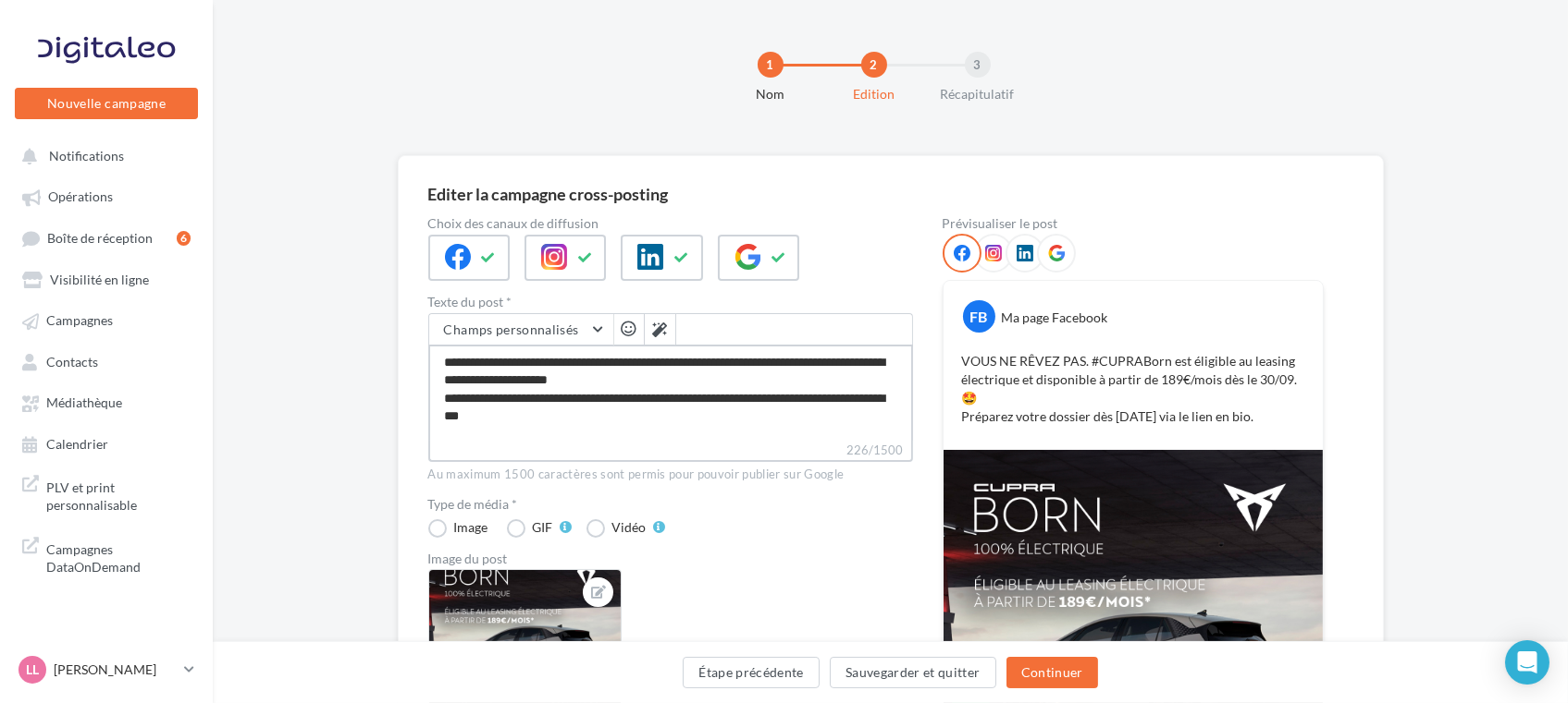
click at [726, 386] on textarea "**********" at bounding box center [671, 393] width 485 height 96
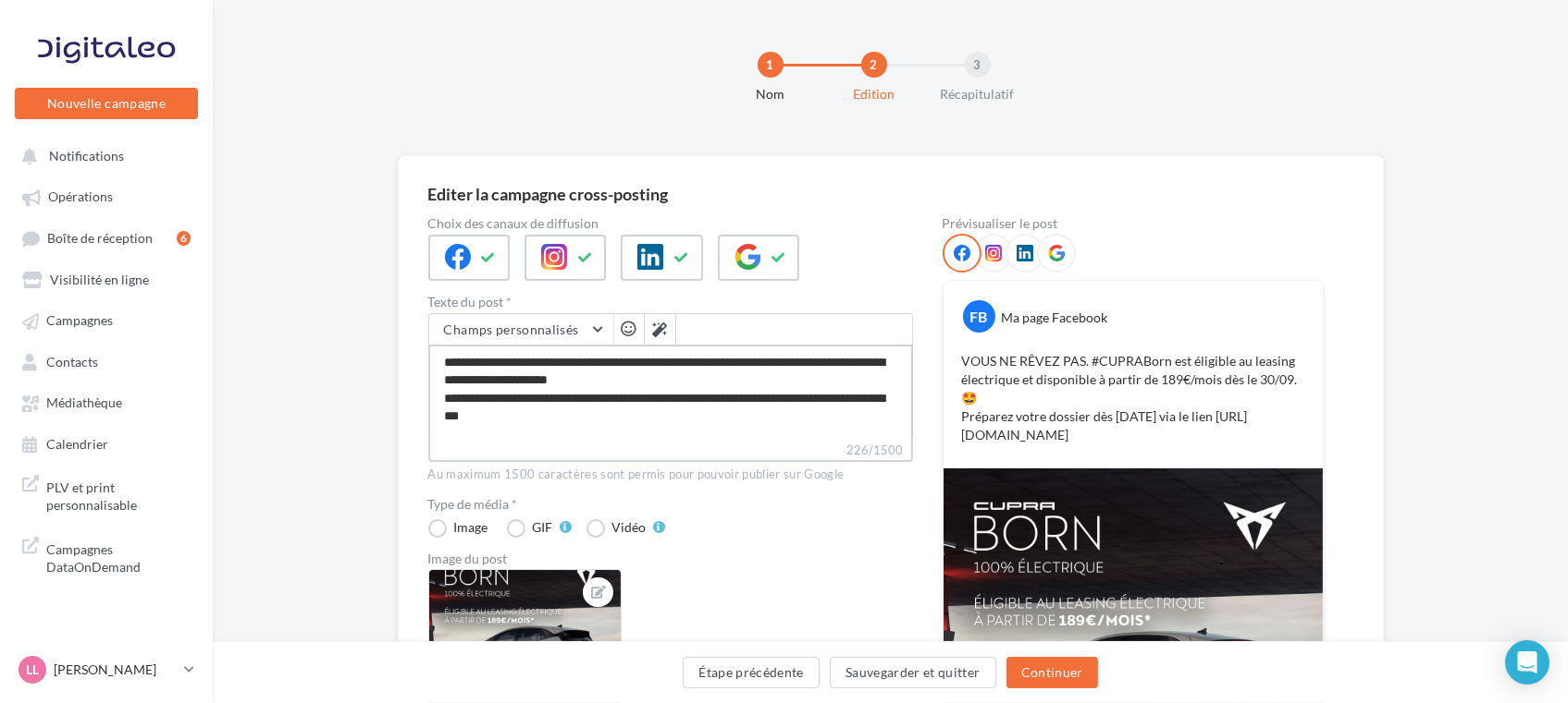
click at [724, 400] on textarea "**********" at bounding box center [671, 393] width 485 height 96
type textarea "**********"
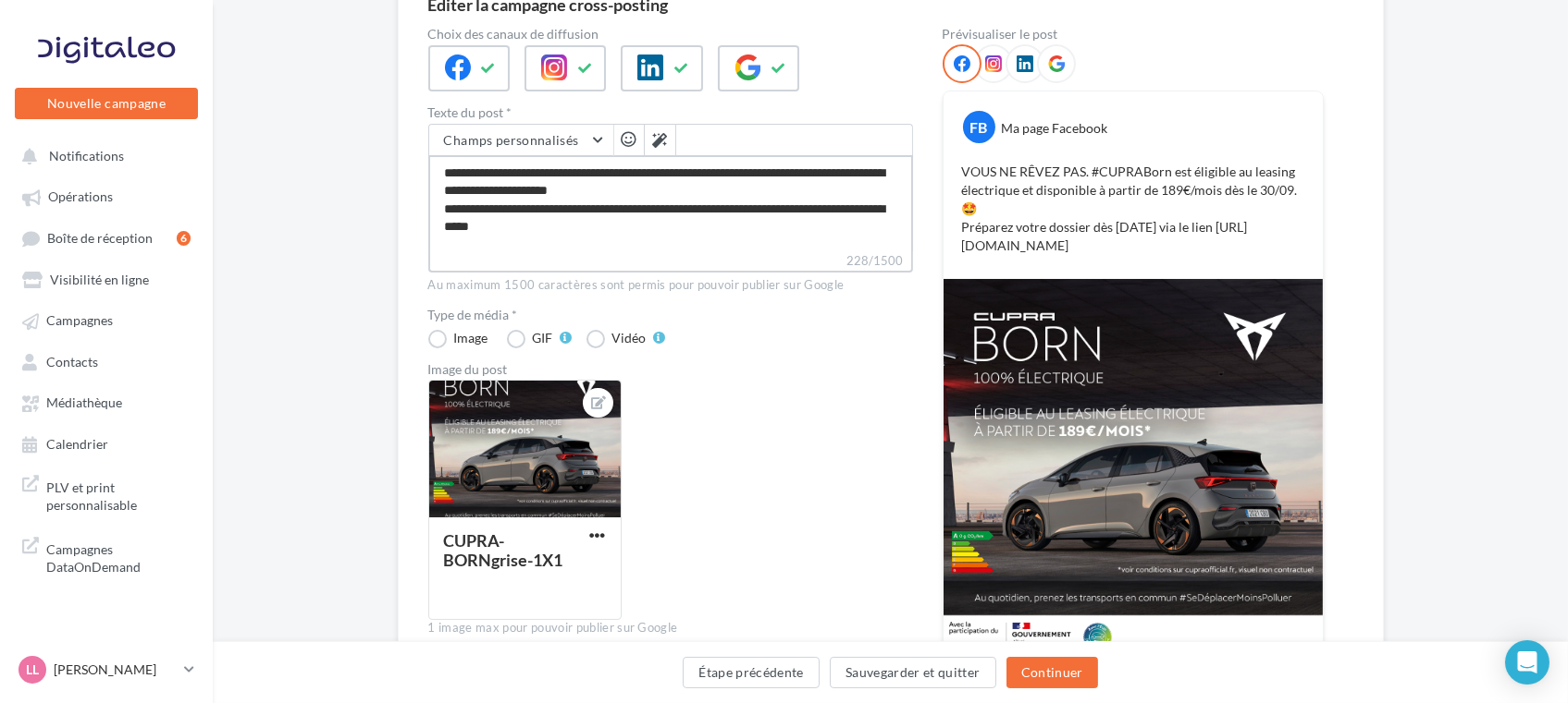
scroll to position [307, 0]
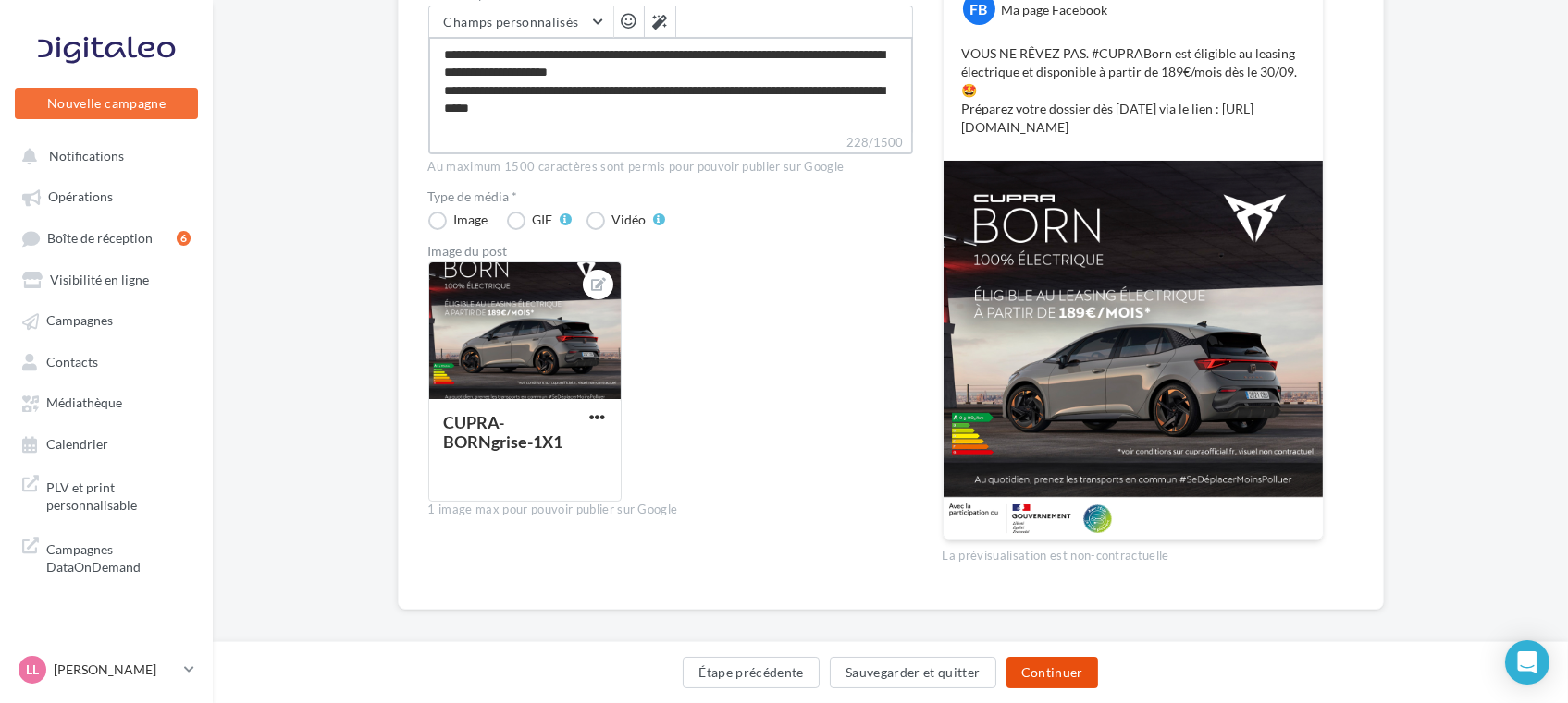
type textarea "**********"
click at [1066, 679] on button "Continuer" at bounding box center [1052, 672] width 92 height 32
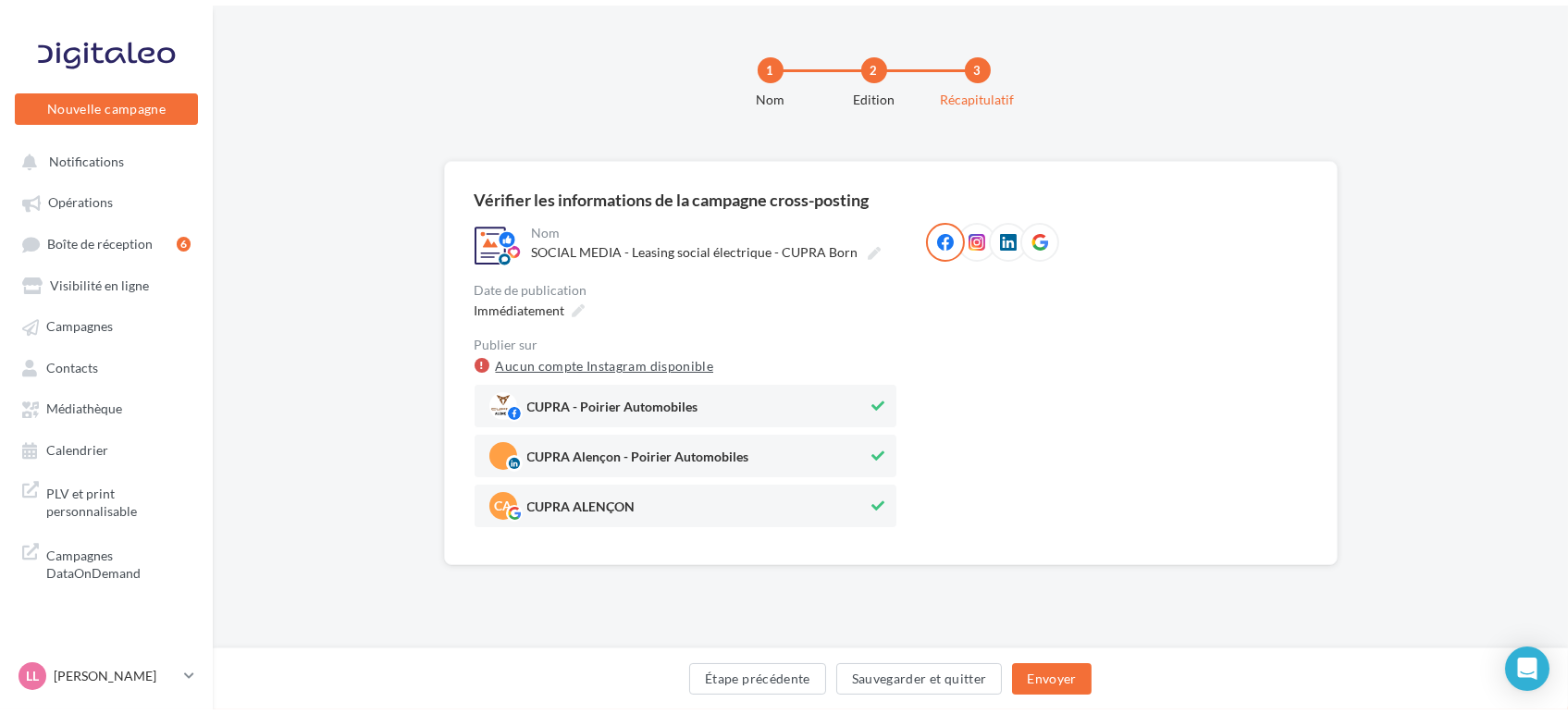
scroll to position [0, 0]
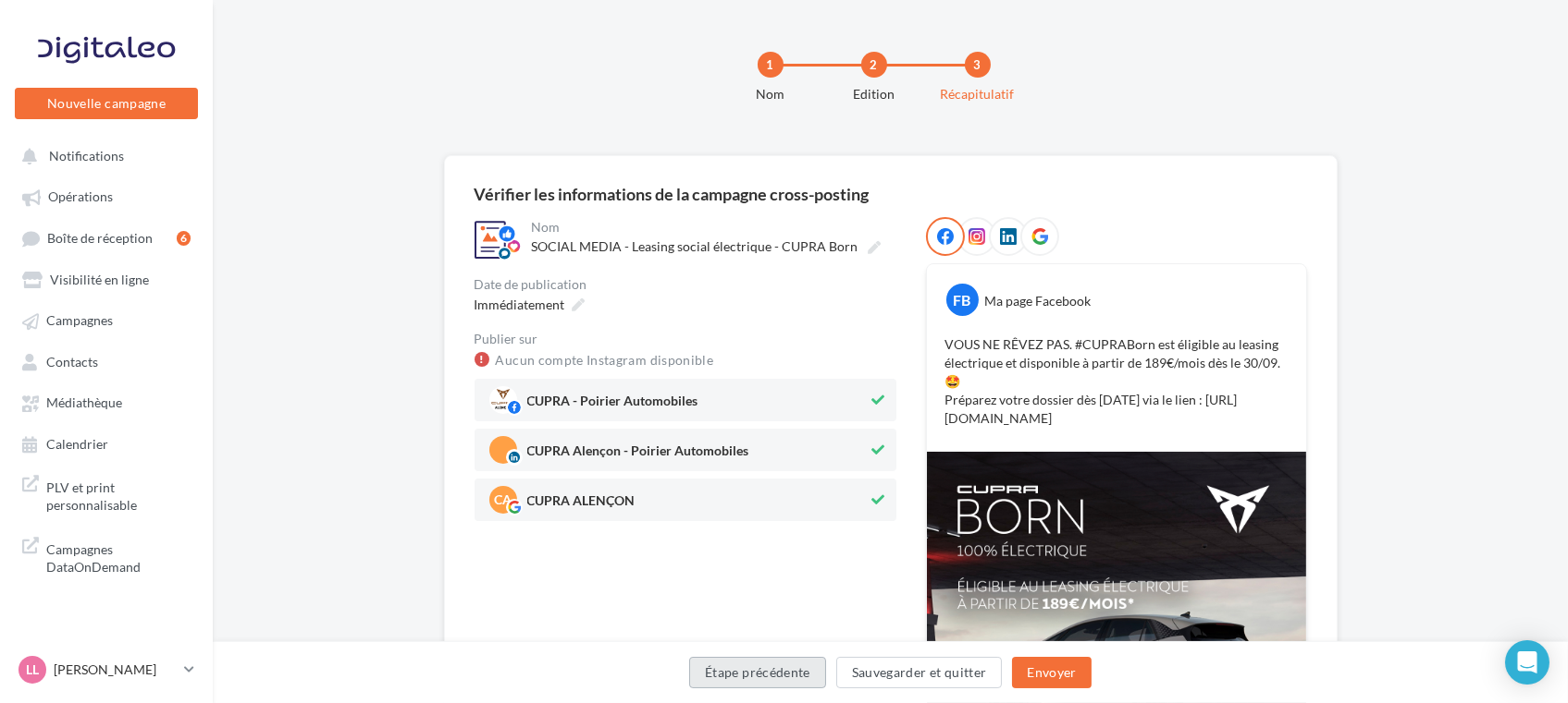
click at [757, 670] on button "Étape précédente" at bounding box center [757, 672] width 137 height 32
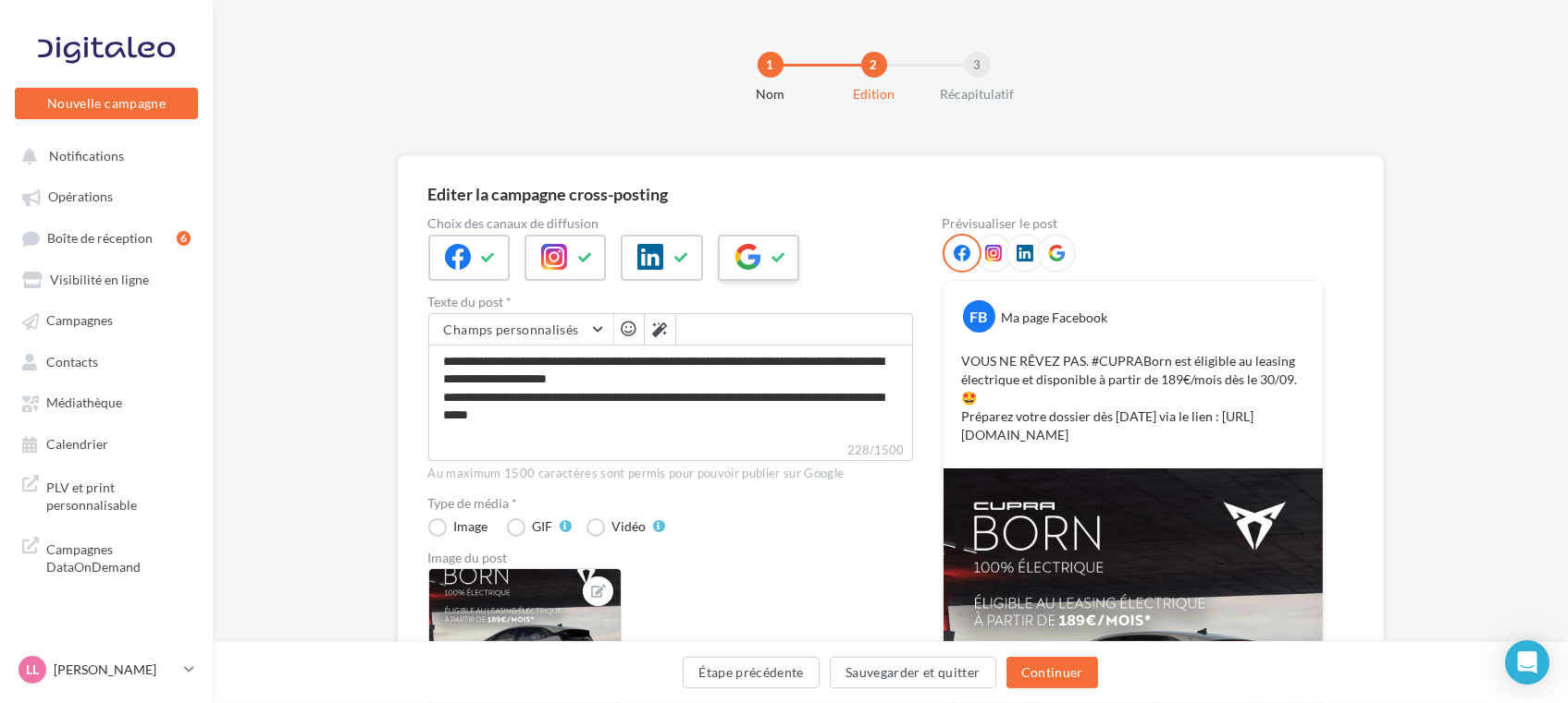
click at [744, 236] on div at bounding box center [758, 258] width 81 height 46
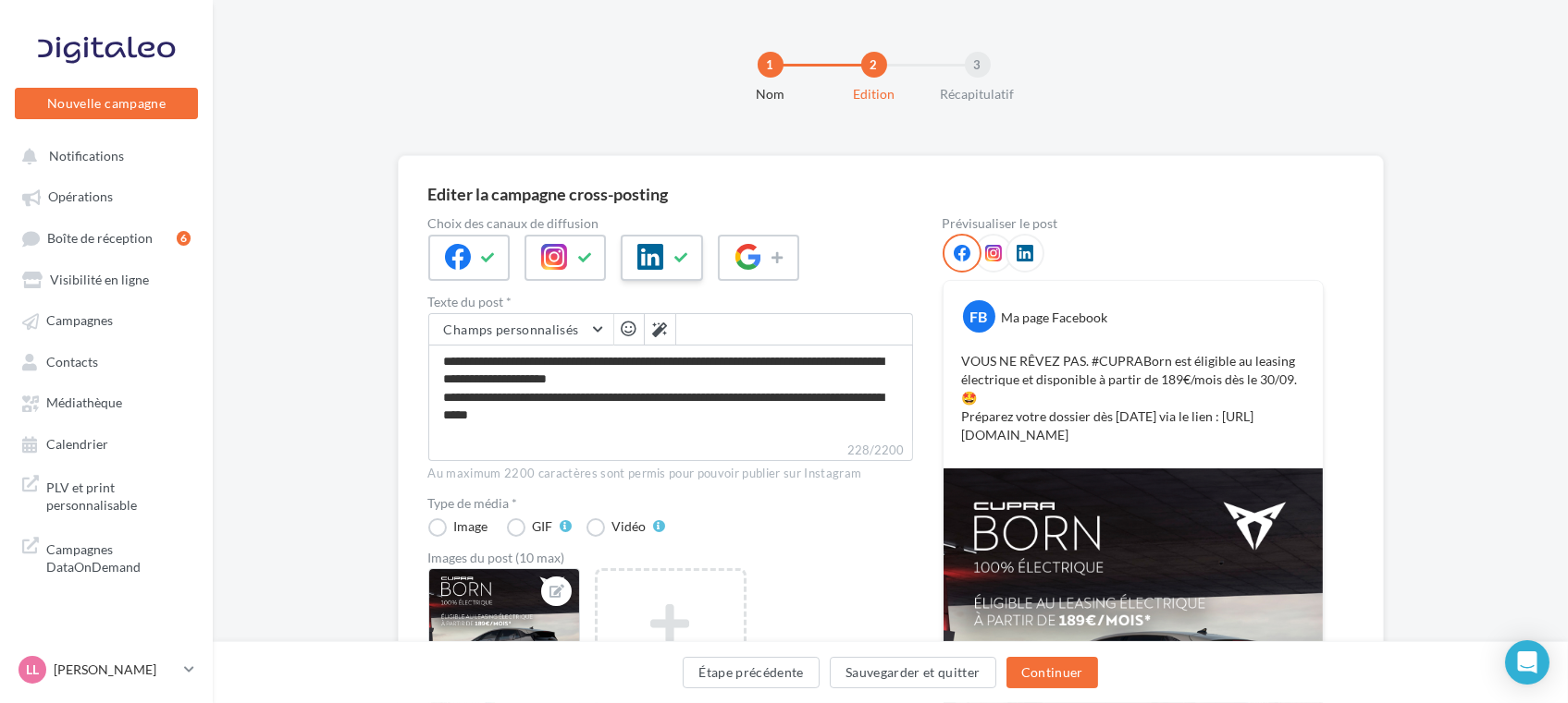
click at [680, 254] on icon at bounding box center [681, 259] width 14 height 13
click at [579, 265] on button at bounding box center [585, 258] width 22 height 28
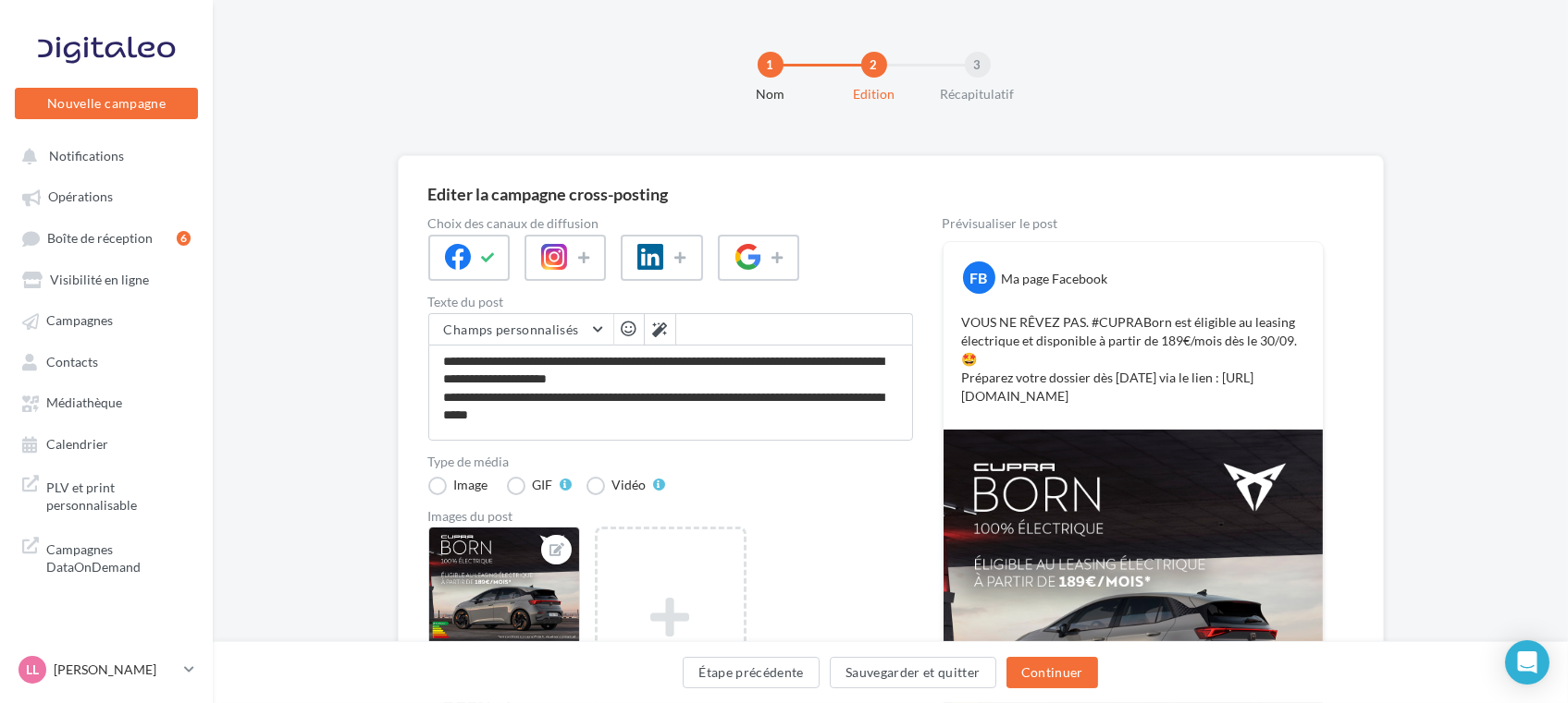
click at [1064, 692] on div "Étape précédente Sauvegarder et quitter Continuer" at bounding box center [889, 676] width 1326 height 39
click at [1049, 686] on button "Continuer" at bounding box center [1052, 672] width 92 height 32
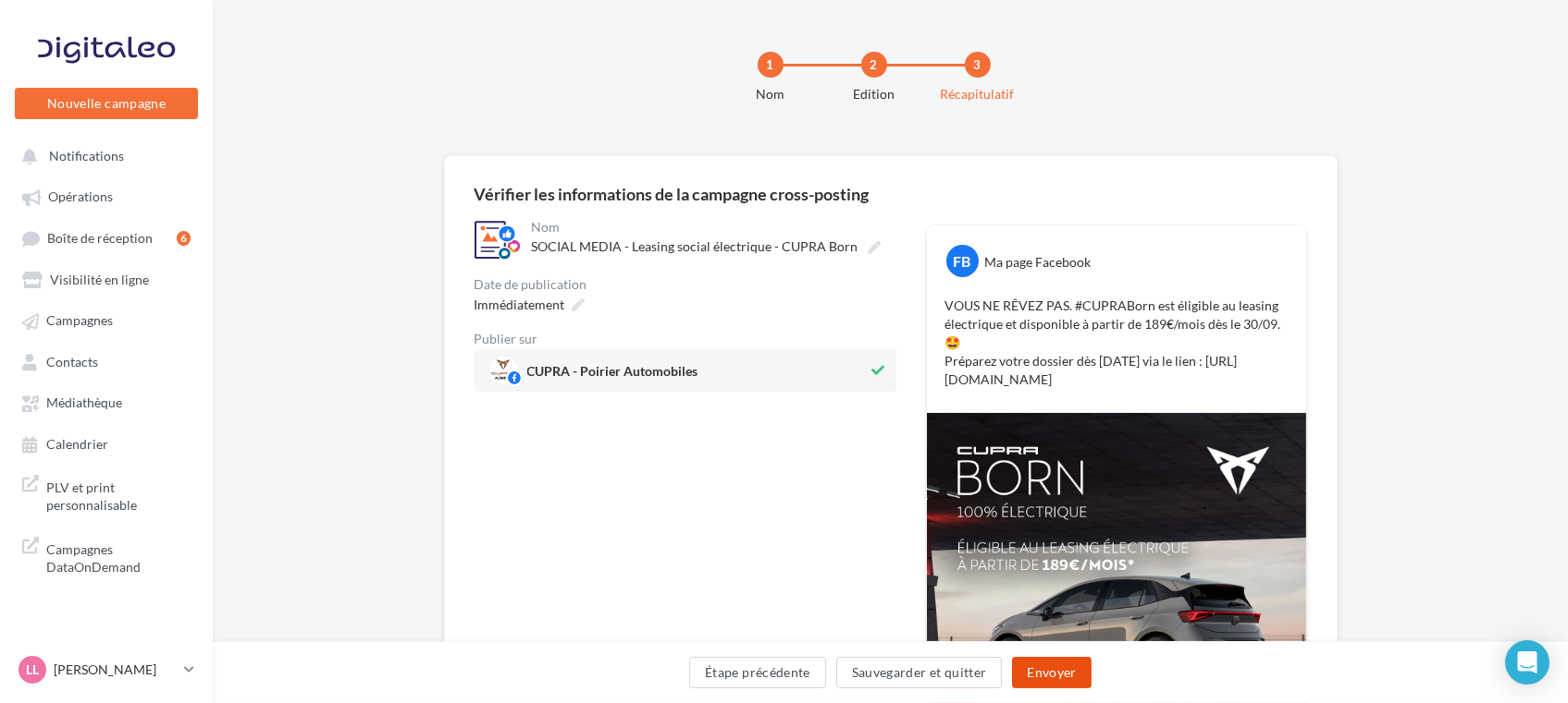
click at [1057, 682] on button "Envoyer" at bounding box center [1051, 672] width 79 height 32
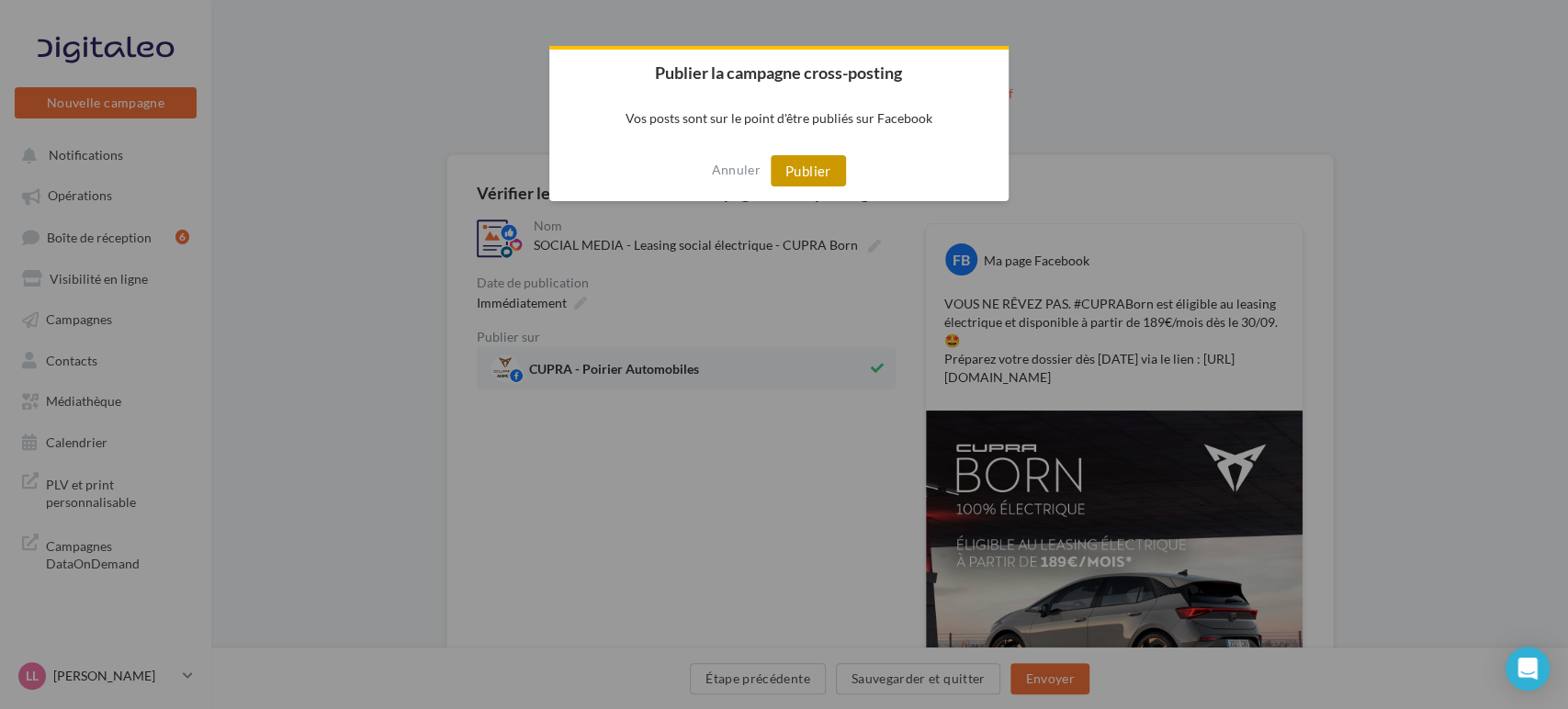
click at [830, 177] on button "Publier" at bounding box center [808, 170] width 75 height 31
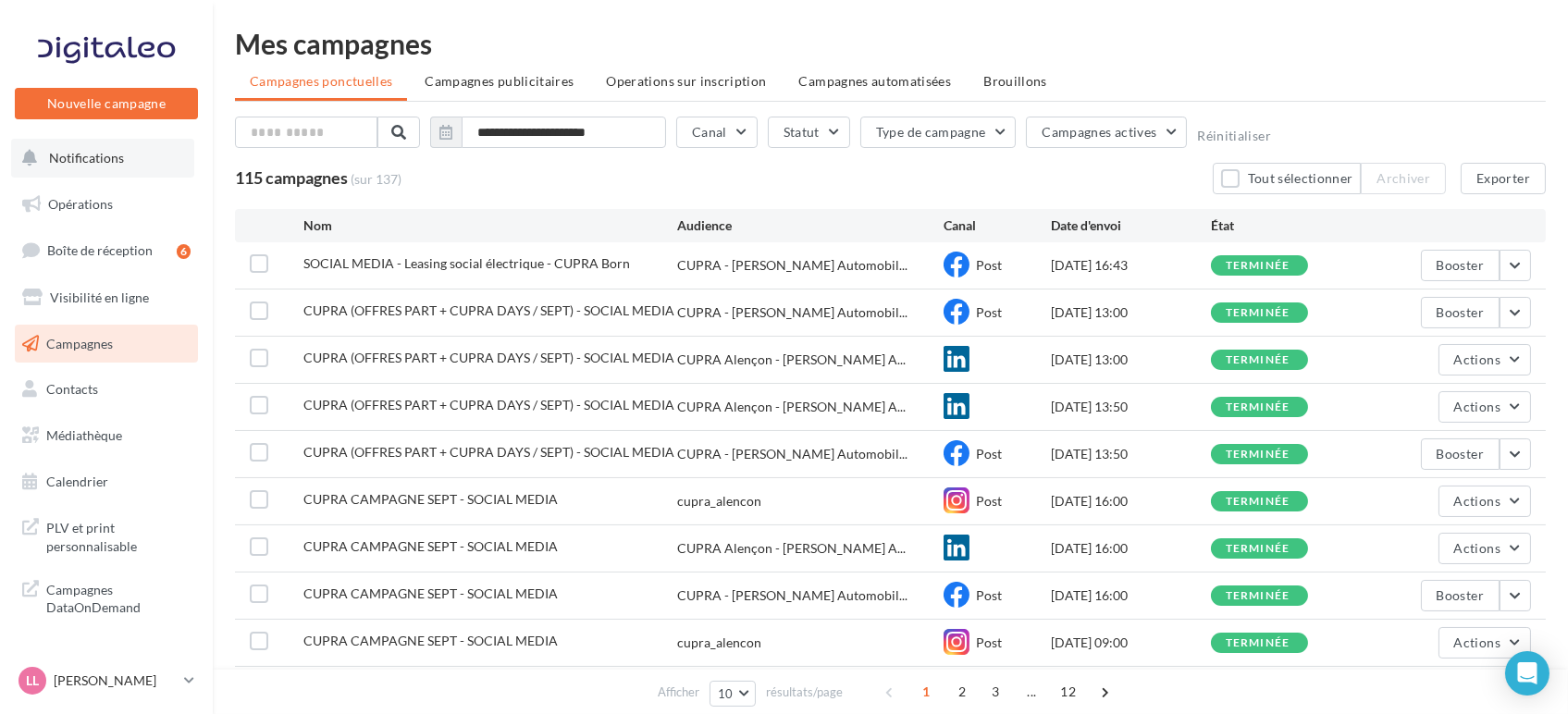
click at [81, 158] on span "Notifications" at bounding box center [86, 157] width 75 height 15
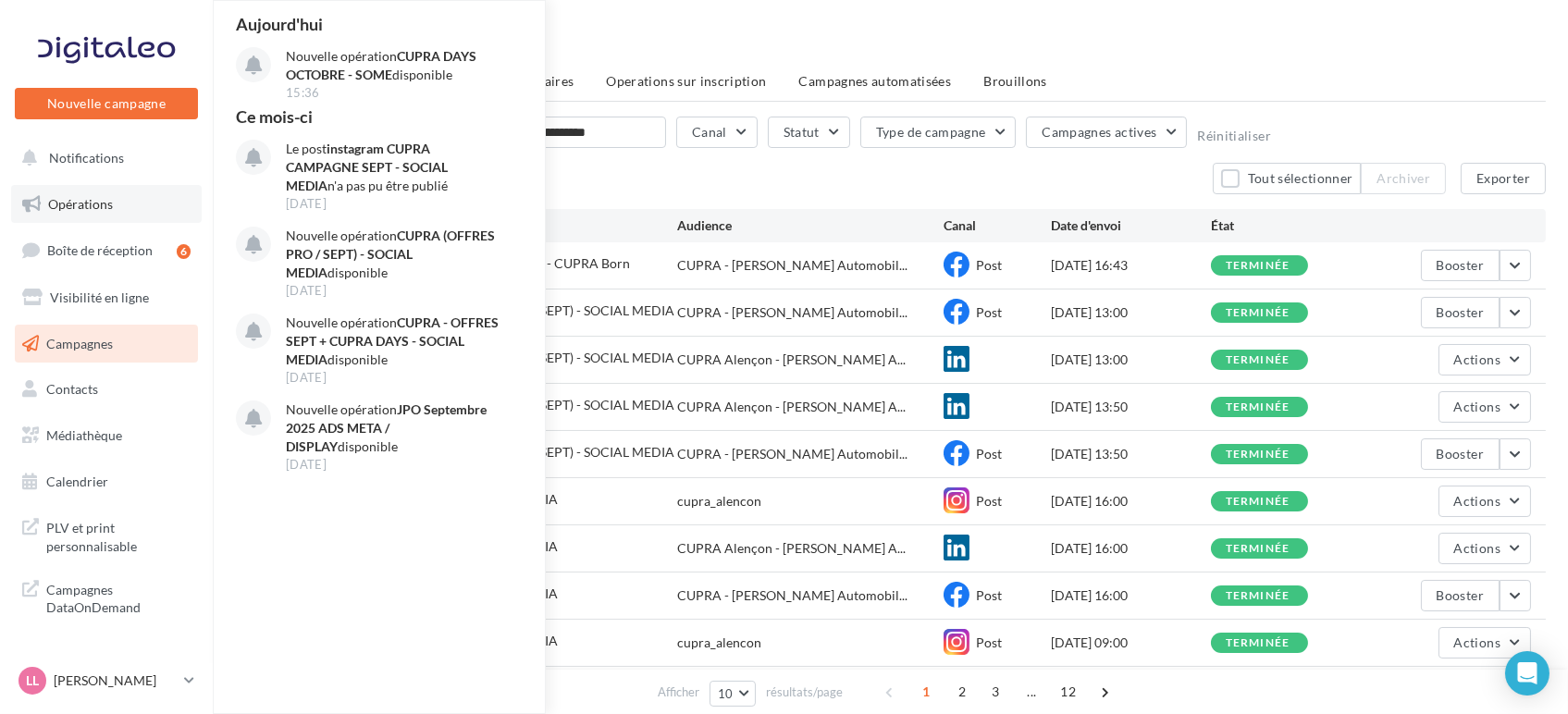
click at [99, 219] on link "Opérations" at bounding box center [106, 204] width 191 height 39
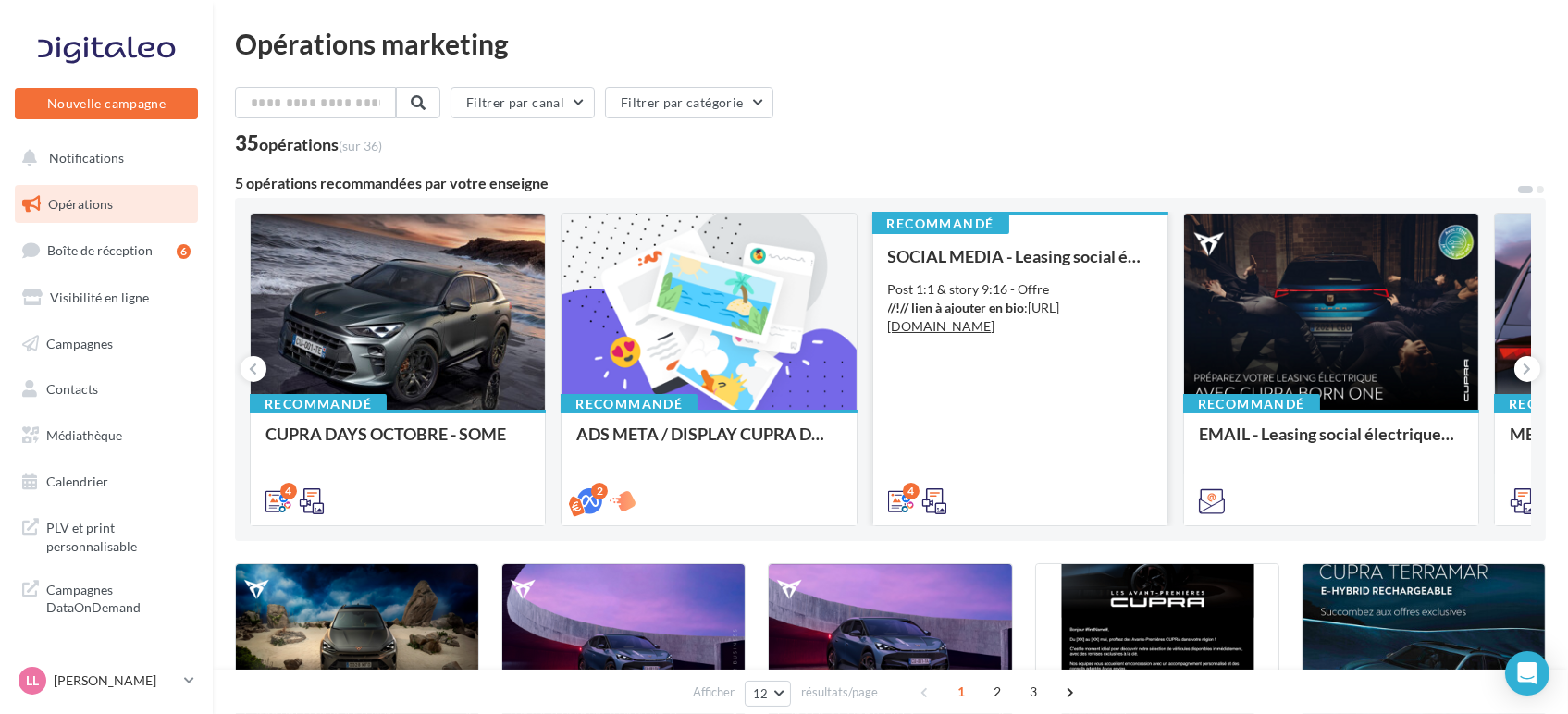
click at [1074, 423] on div "SOCIAL MEDIA - Leasing social électrique - CUPRA Born Post 1:1 & story 9:16 - O…" at bounding box center [1021, 378] width 265 height 262
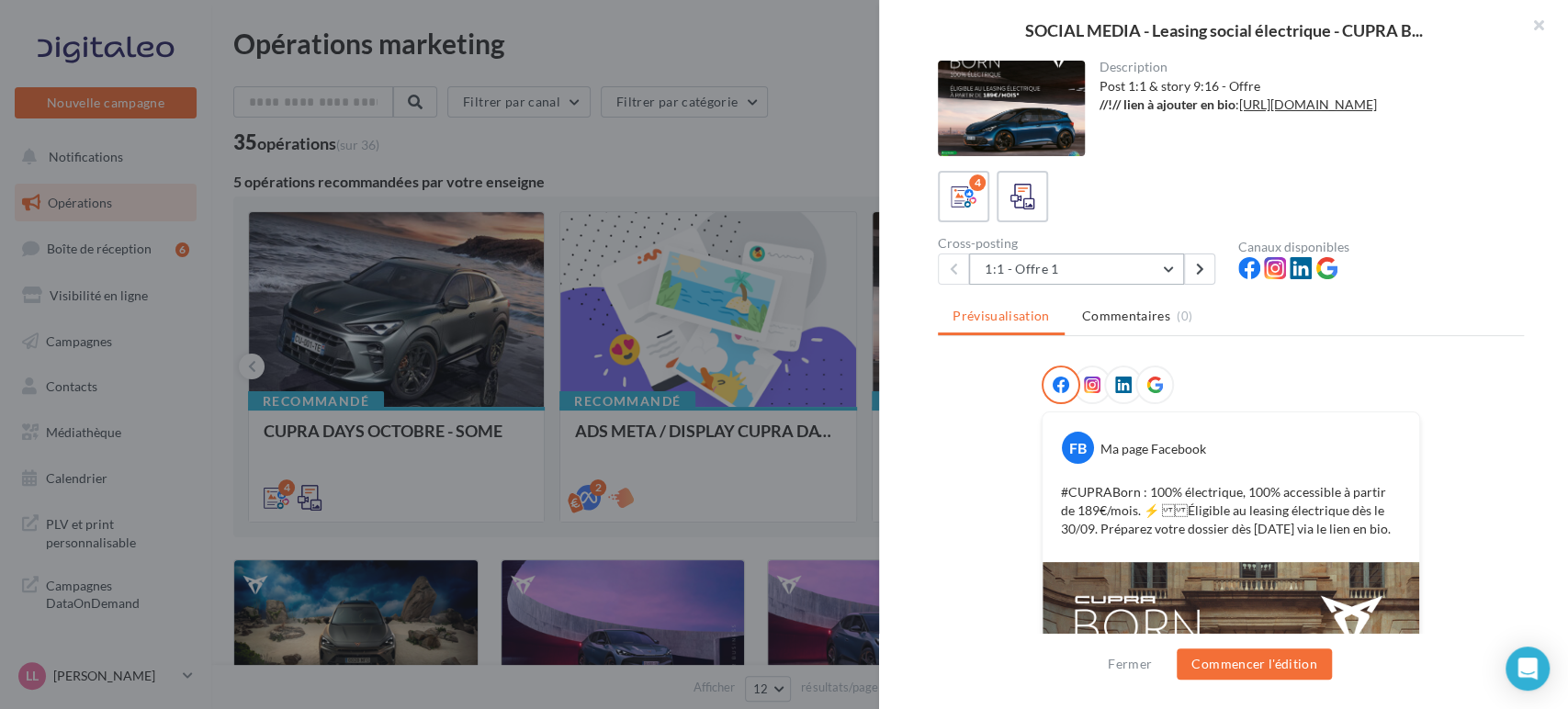
click at [1030, 253] on button "1:1 - Offre 1" at bounding box center [1077, 268] width 215 height 31
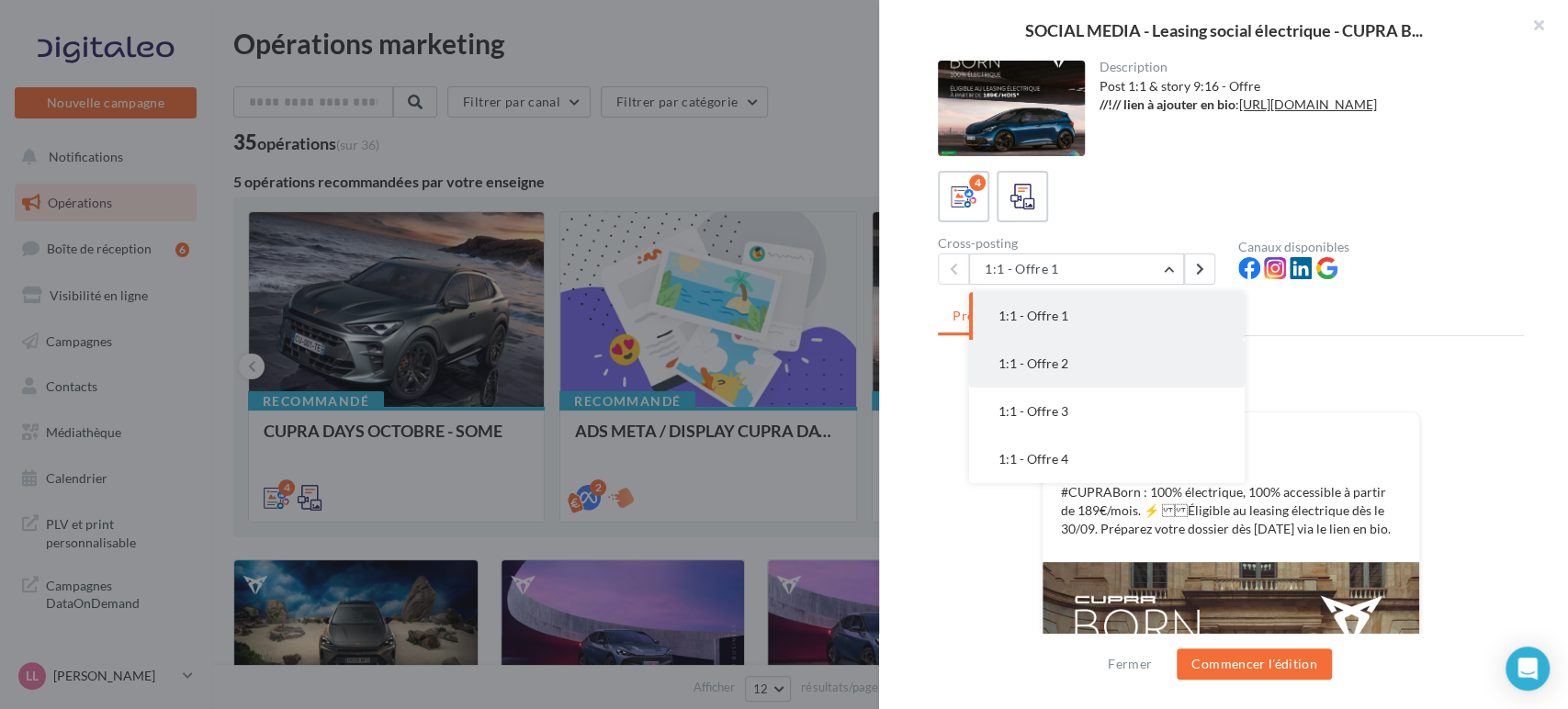
click at [1096, 370] on button "1:1 - Offre 2" at bounding box center [1107, 364] width 276 height 48
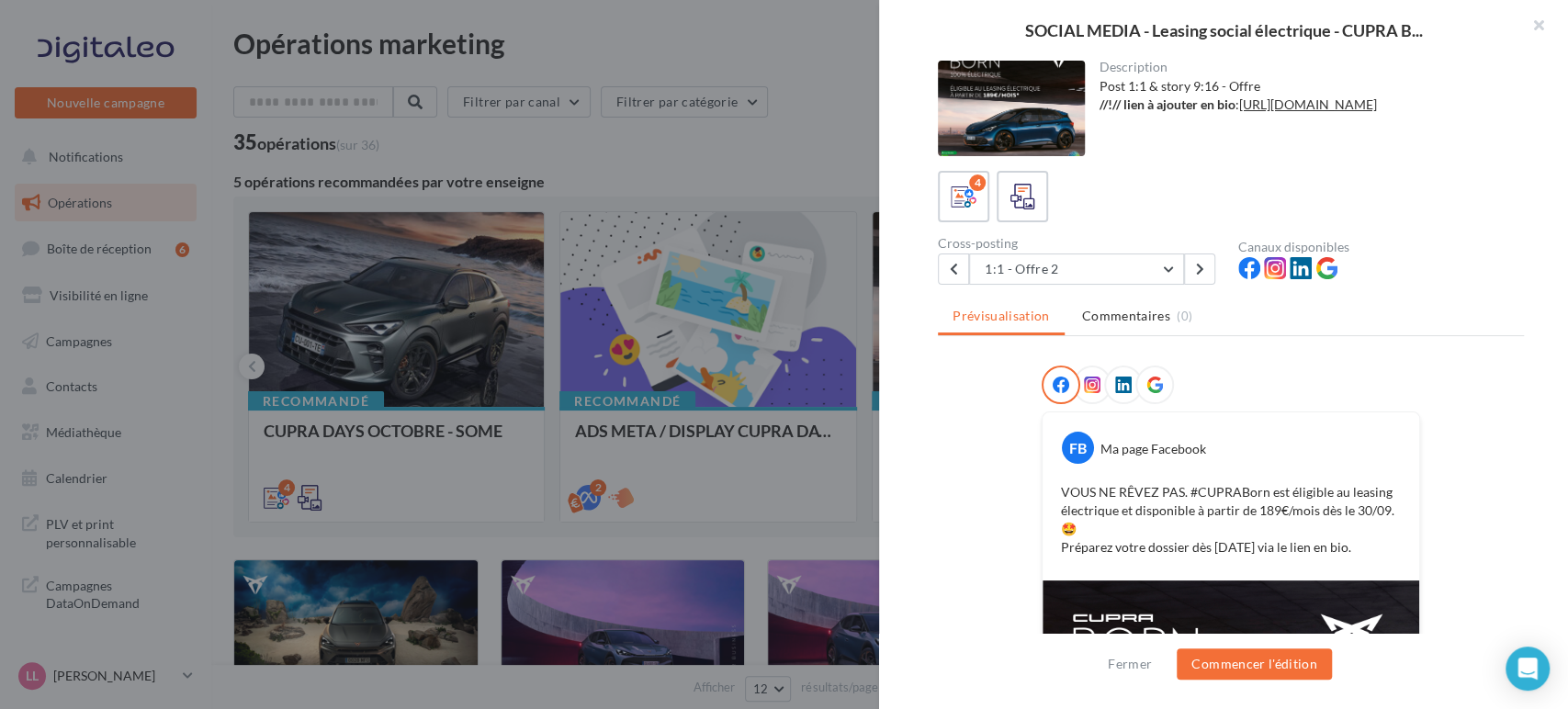
scroll to position [329, 0]
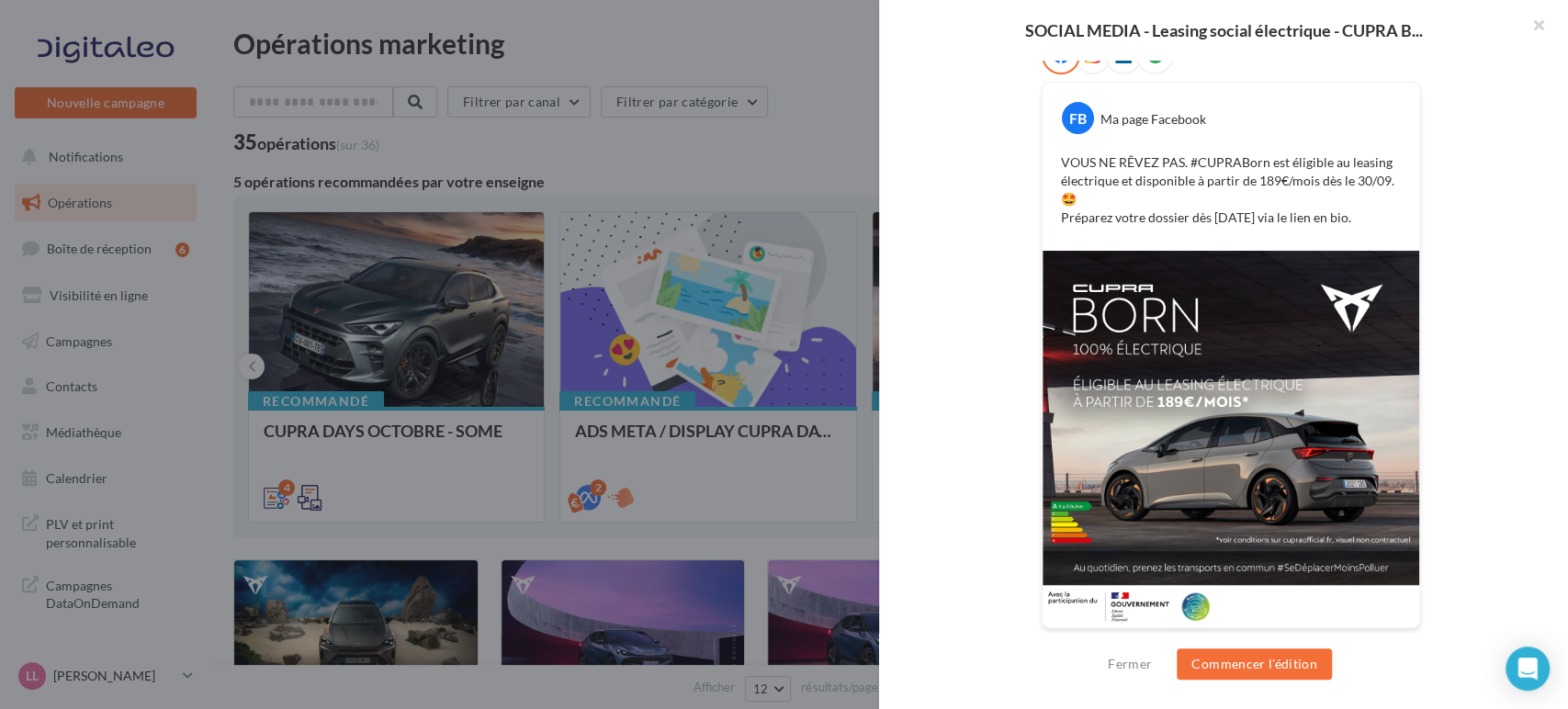
drag, startPoint x: 1373, startPoint y: 226, endPoint x: 1042, endPoint y: 145, distance: 340.8
click at [1042, 145] on div "FB Ma page Facebook VOUS NE RÊVEZ PAS. #CUPRABorn est éligible au leasing élect…" at bounding box center [1231, 167] width 377 height 168
copy p "VOUS NE RÊVEZ PAS. #CUPRABorn est éligible au leasing électrique et disponible …"
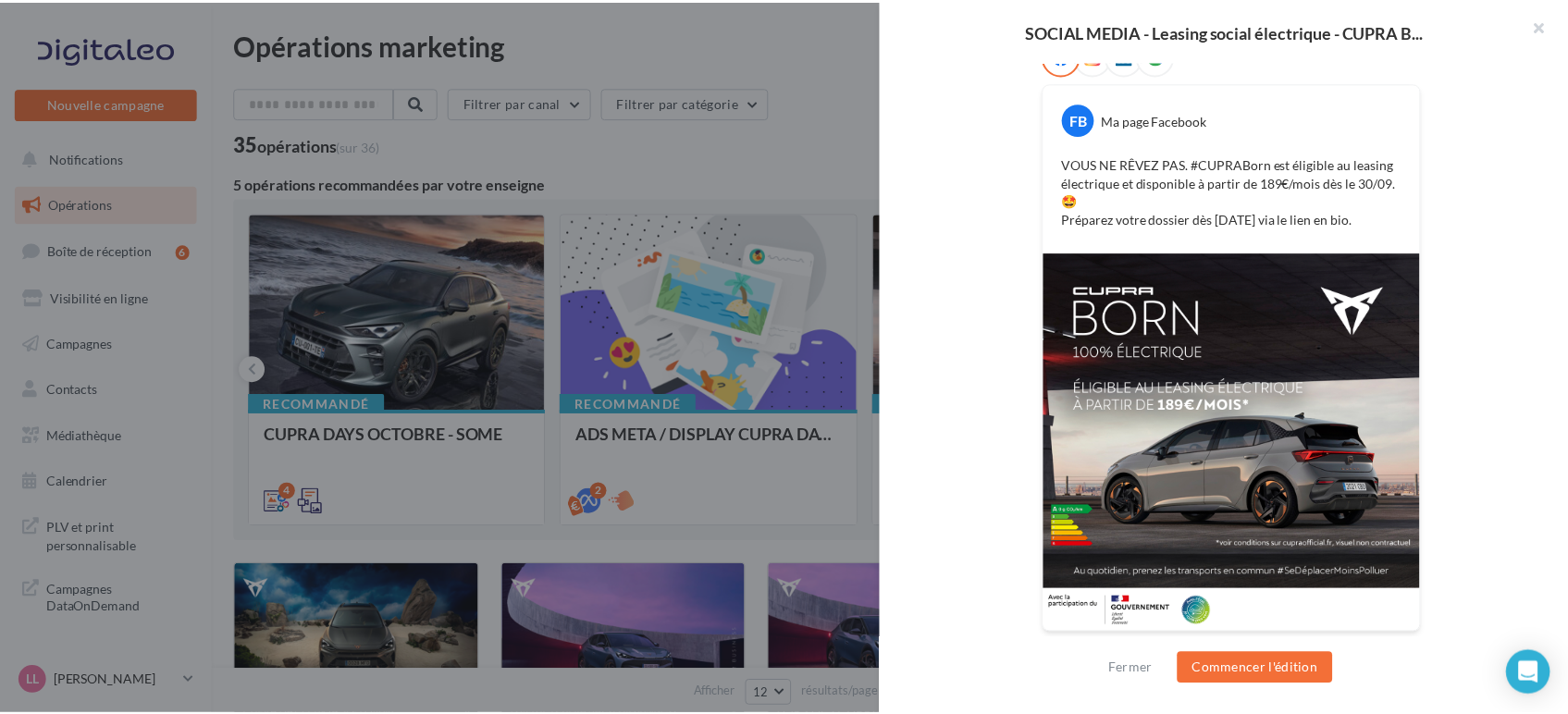
scroll to position [0, 0]
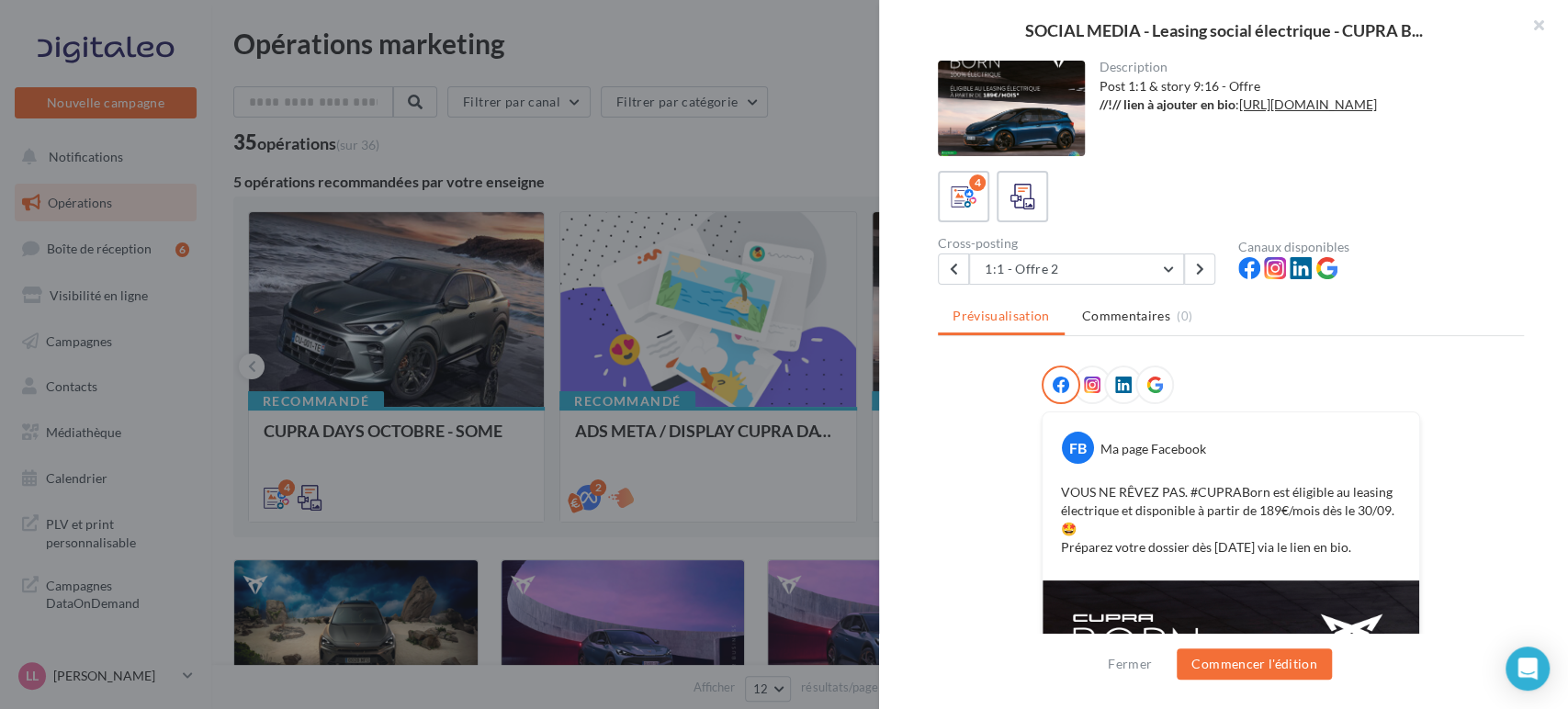
click at [1275, 121] on div "Description Post 1:1 & story 9:16 - Offre //!// lien à ajouter en bio : [URL][D…" at bounding box center [1305, 91] width 440 height 61
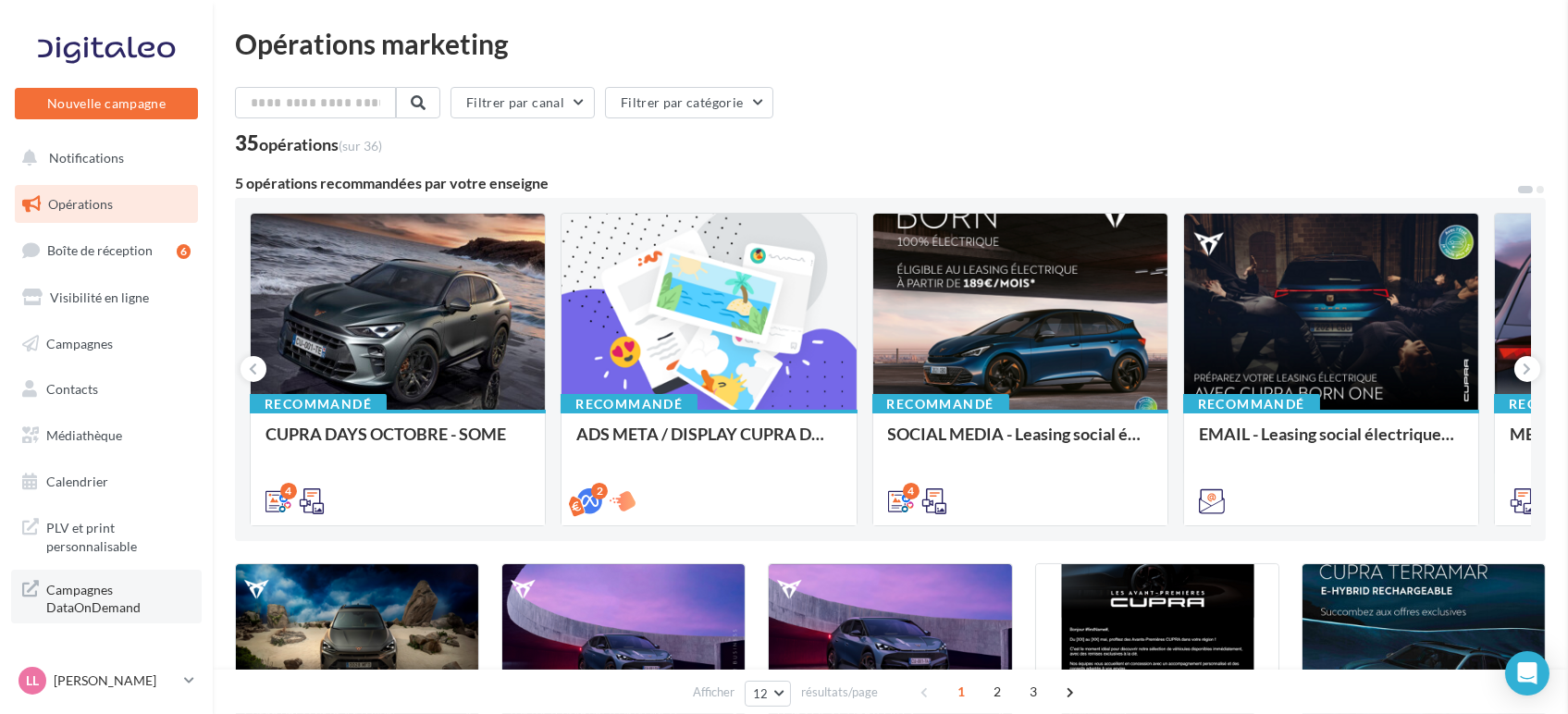
drag, startPoint x: 185, startPoint y: 590, endPoint x: 183, endPoint y: 614, distance: 24.1
click at [169, 679] on p "[PERSON_NAME]" at bounding box center [115, 680] width 123 height 18
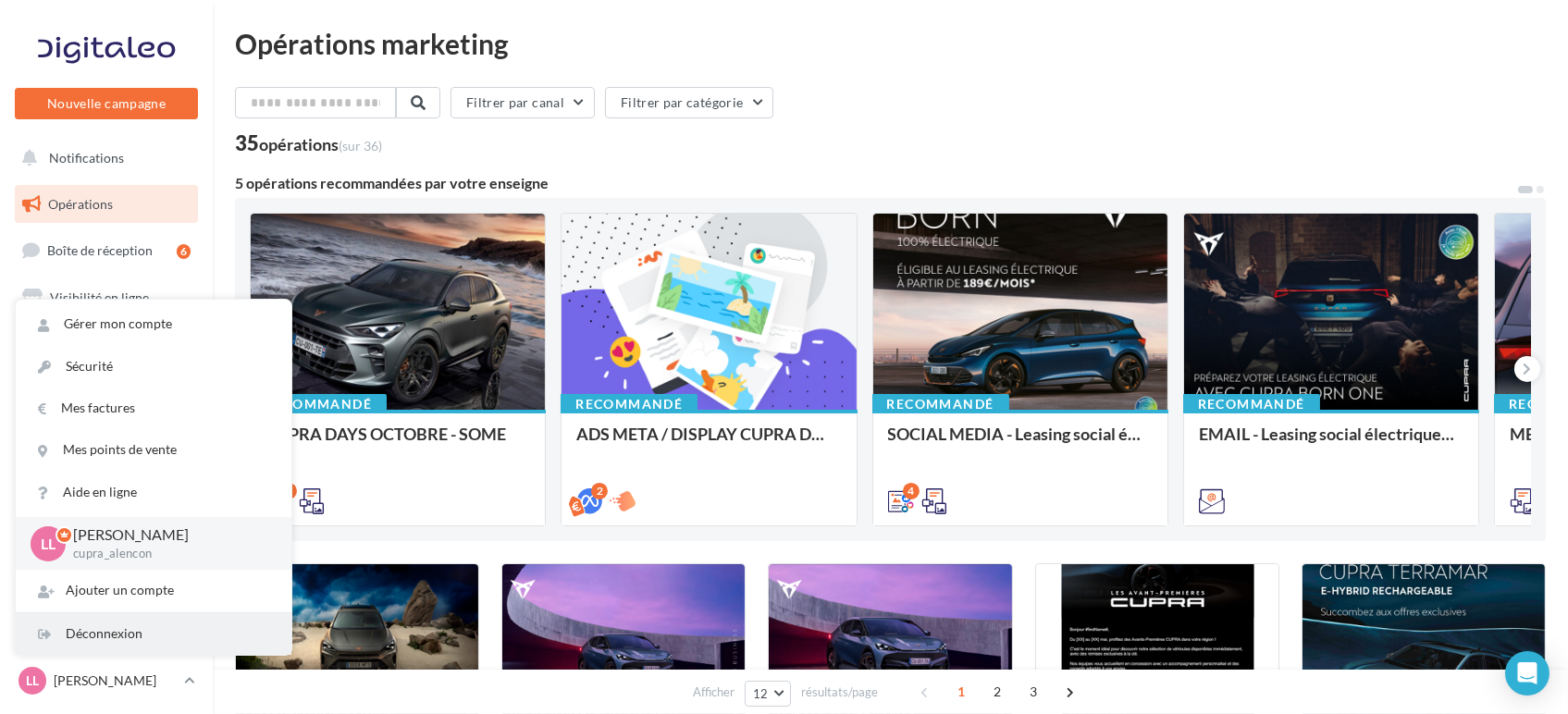
click at [134, 642] on div "Déconnexion" at bounding box center [153, 633] width 276 height 41
